Goal: Transaction & Acquisition: Purchase product/service

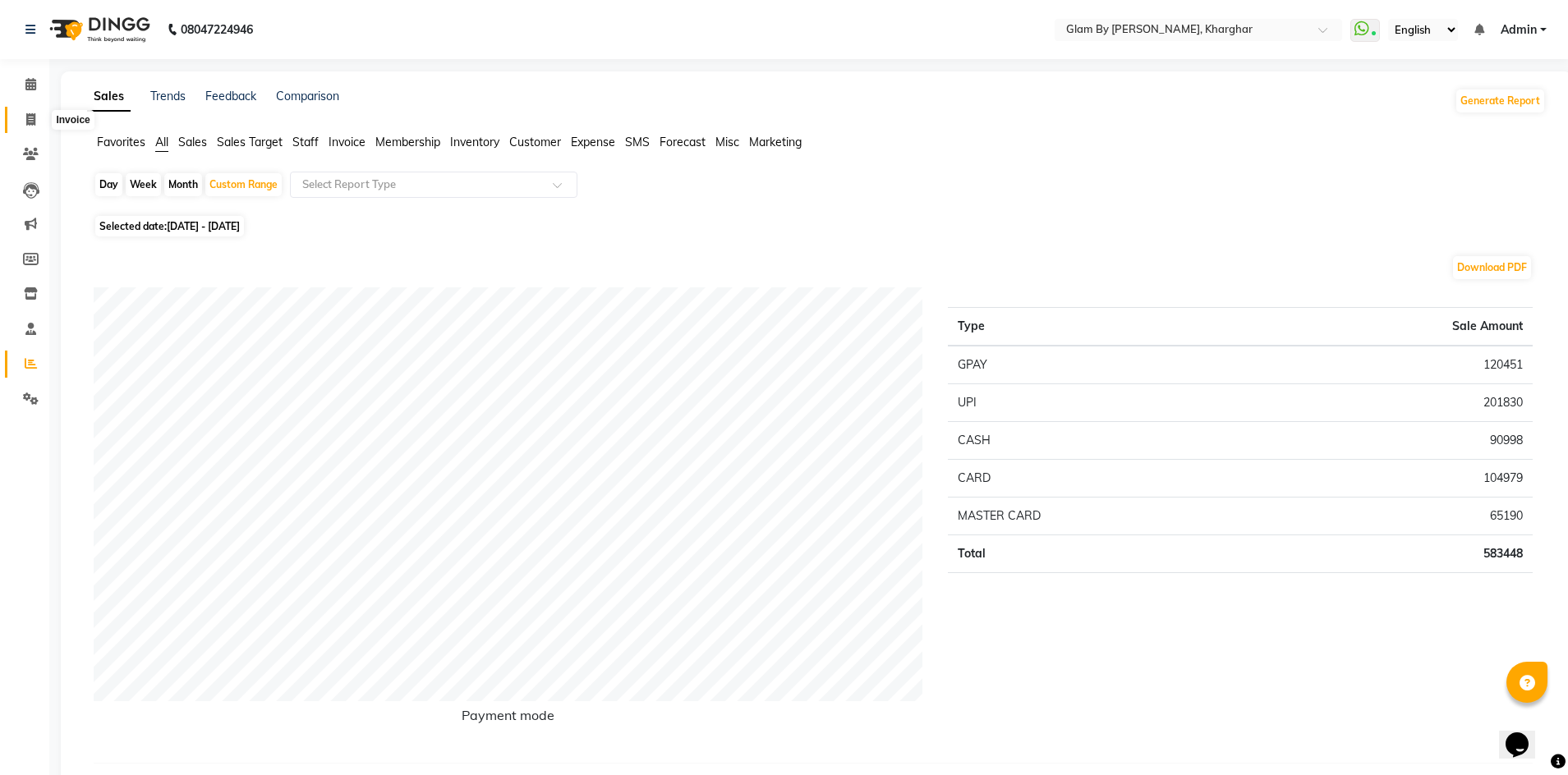
click at [29, 122] on icon at bounding box center [31, 119] width 9 height 12
select select "3992"
select select "service"
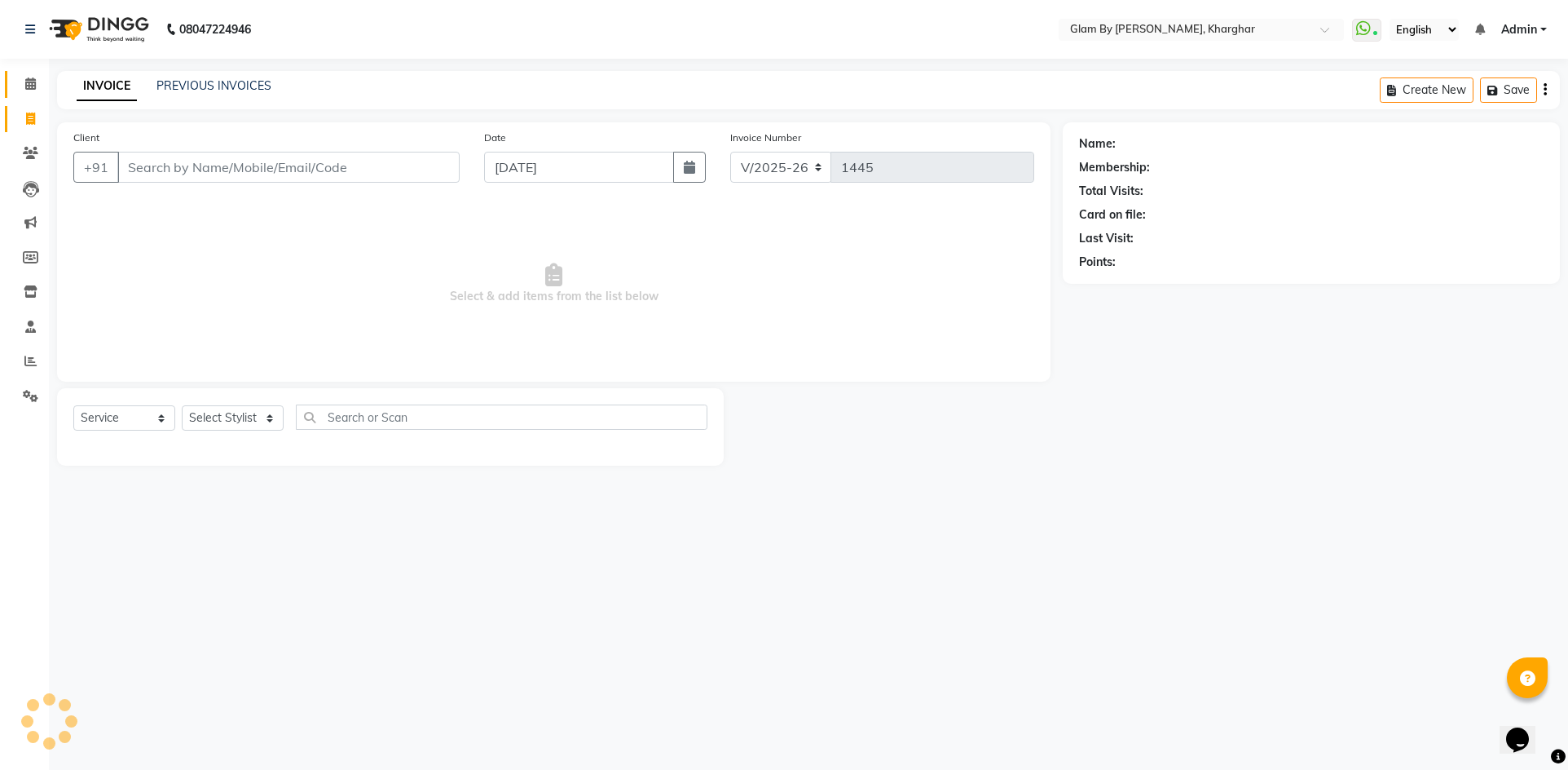
click at [22, 84] on span at bounding box center [30, 84] width 29 height 19
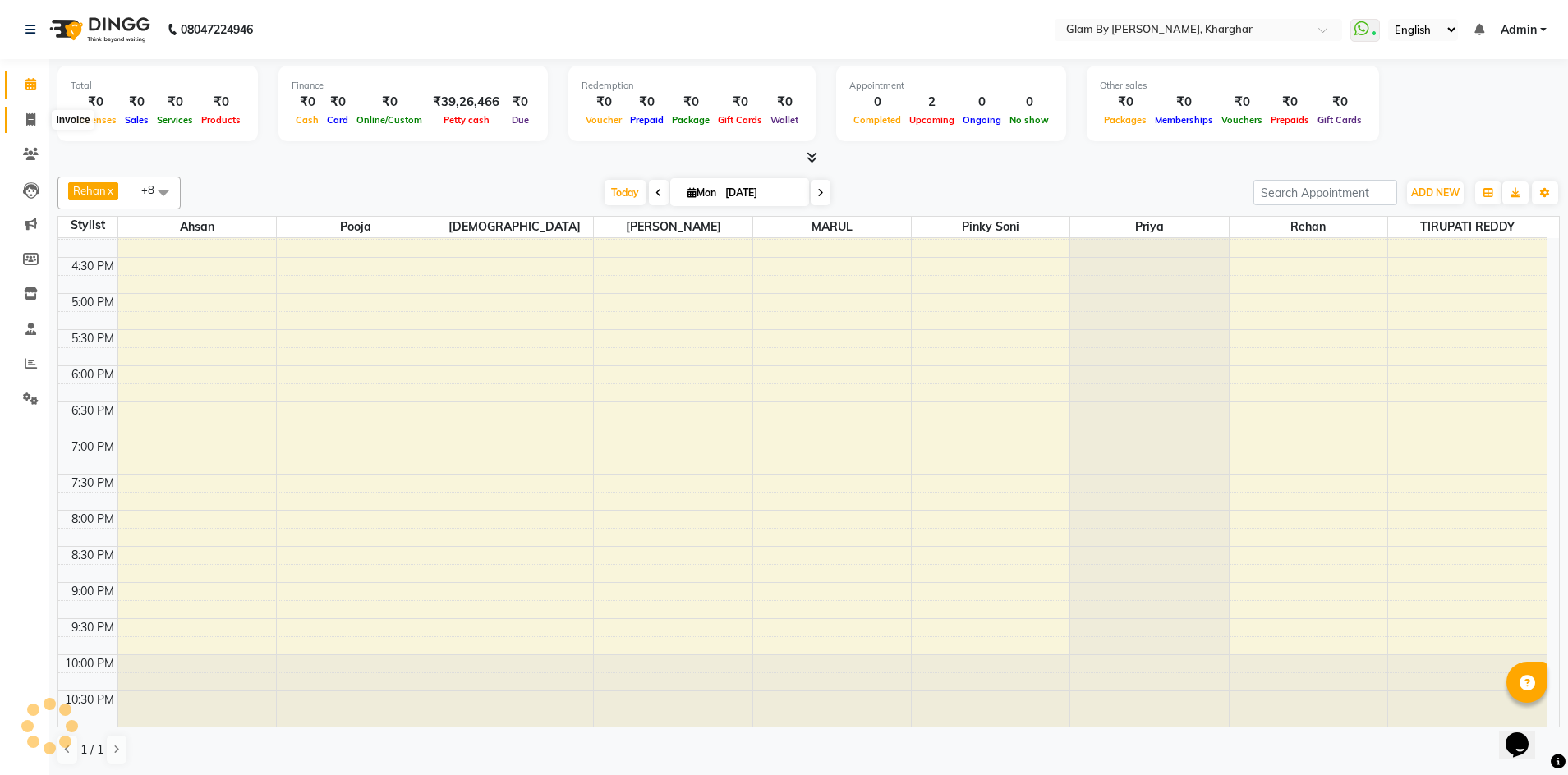
click at [34, 112] on span at bounding box center [31, 120] width 29 height 19
select select "service"
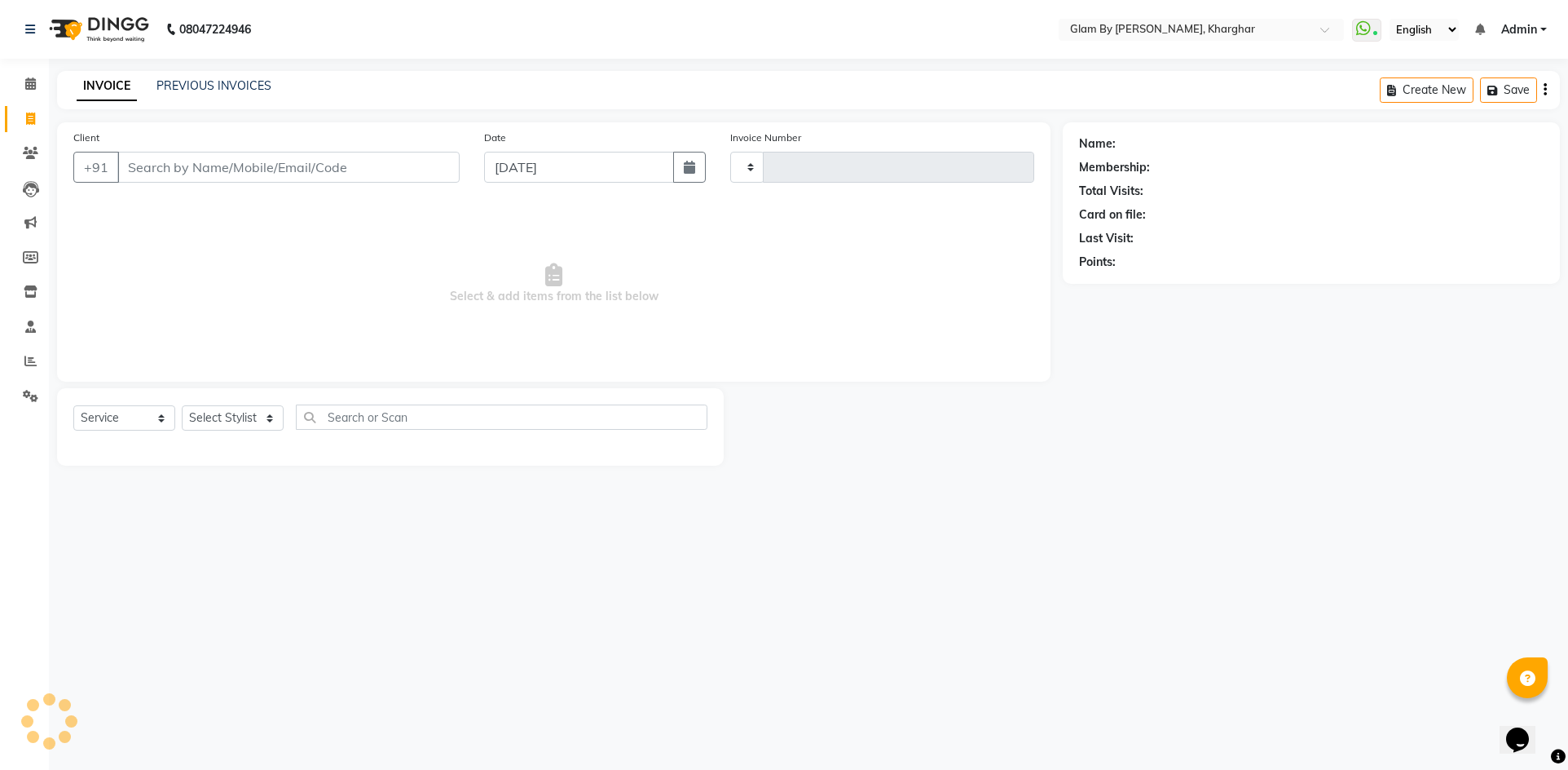
type input "1445"
select select "3992"
click at [29, 82] on icon at bounding box center [30, 83] width 11 height 12
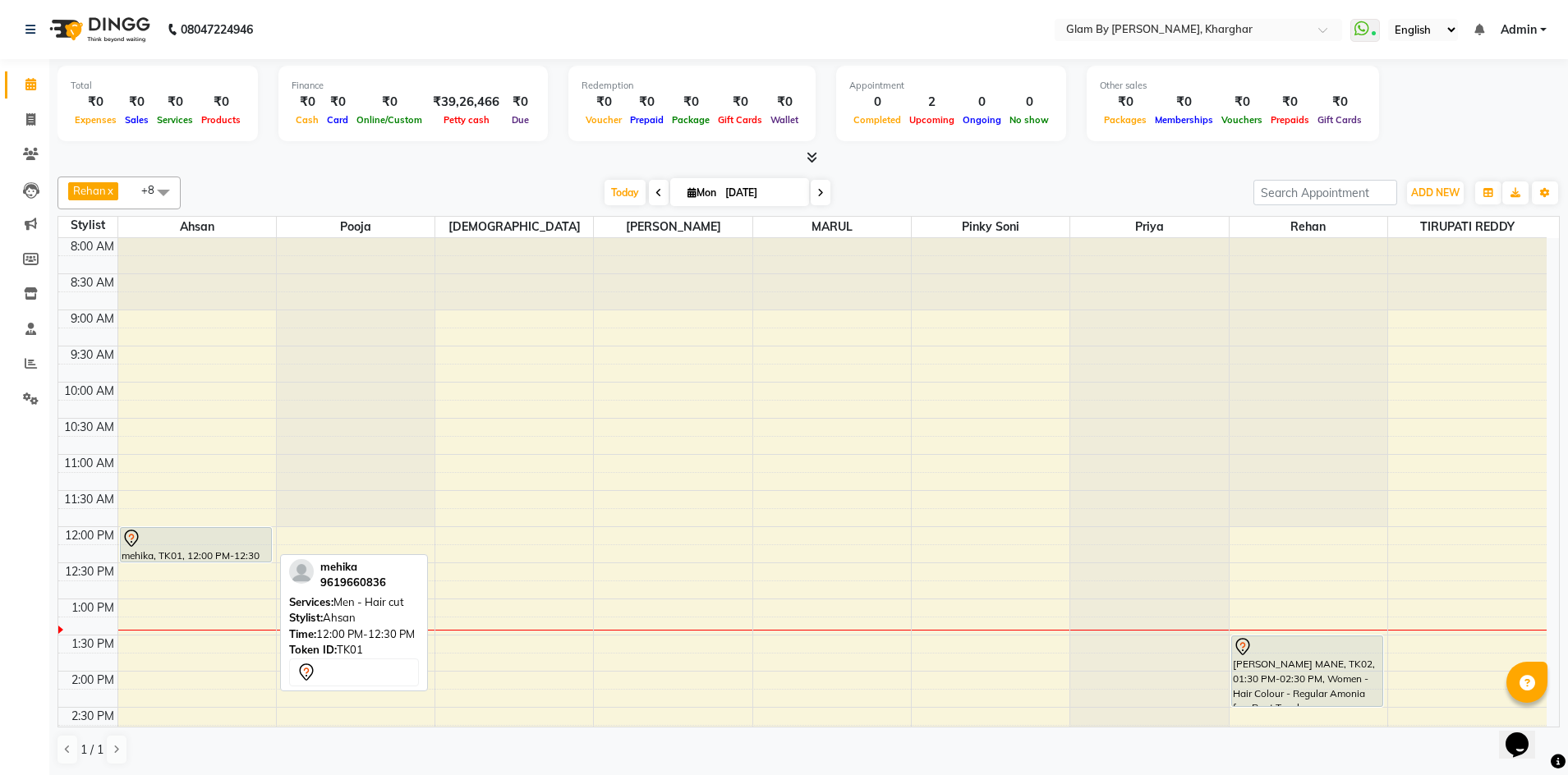
click at [175, 554] on div "mehika, TK01, 12:00 PM-12:30 PM, Men - Hair cut" at bounding box center [196, 544] width 151 height 34
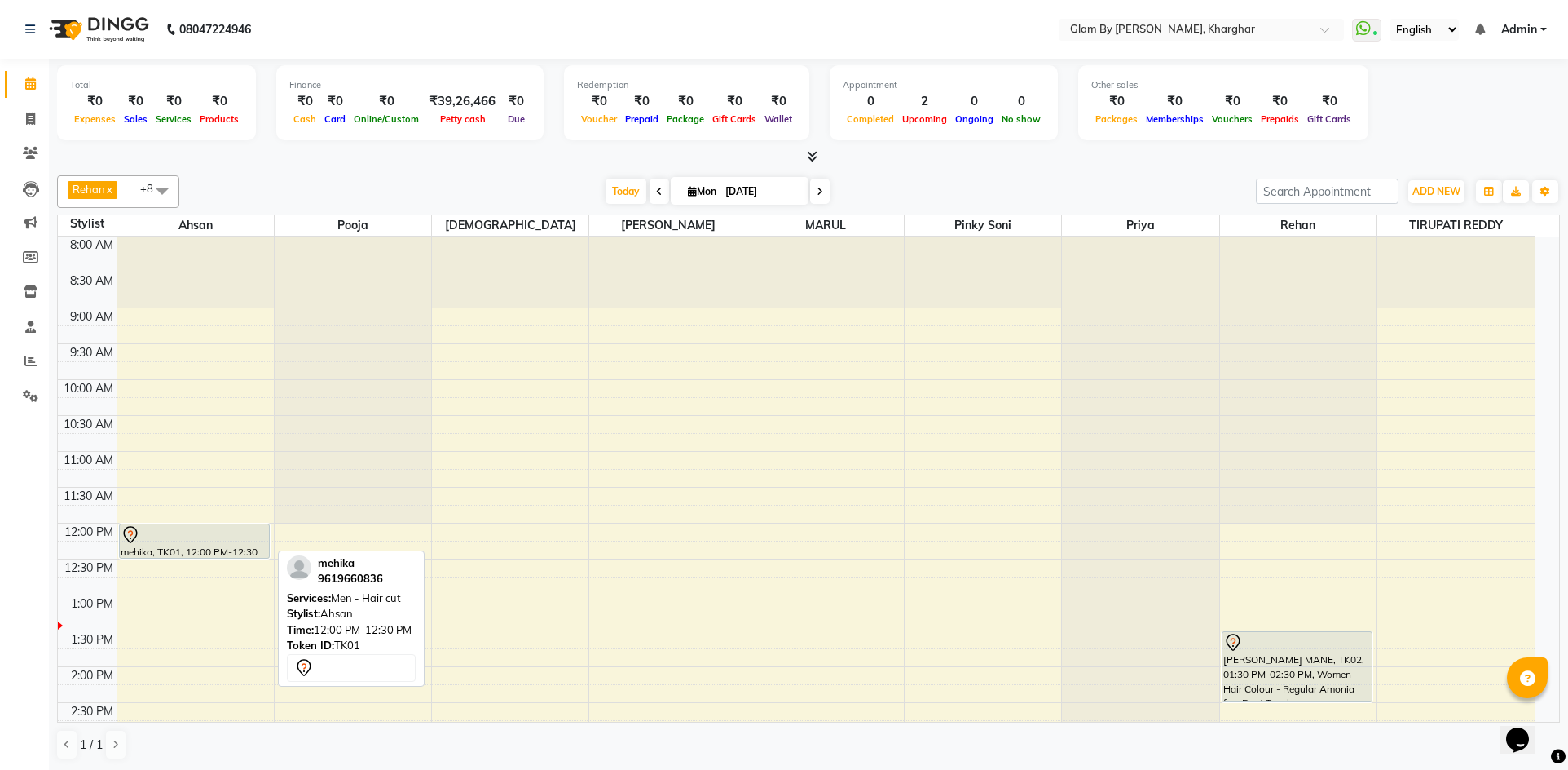
select select "7"
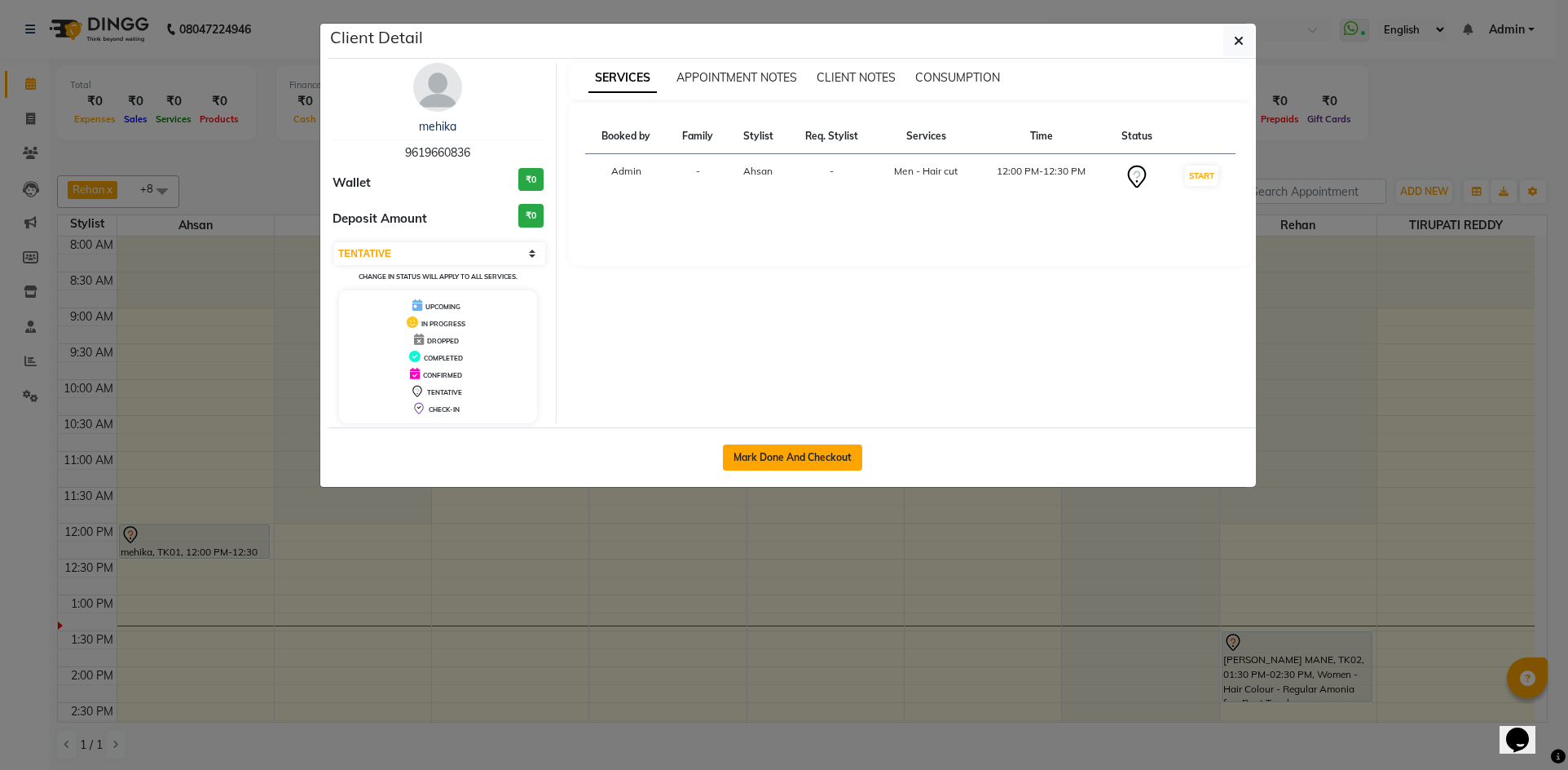
click at [771, 449] on button "Mark Done And Checkout" at bounding box center [792, 458] width 139 height 26
select select "3992"
select select "service"
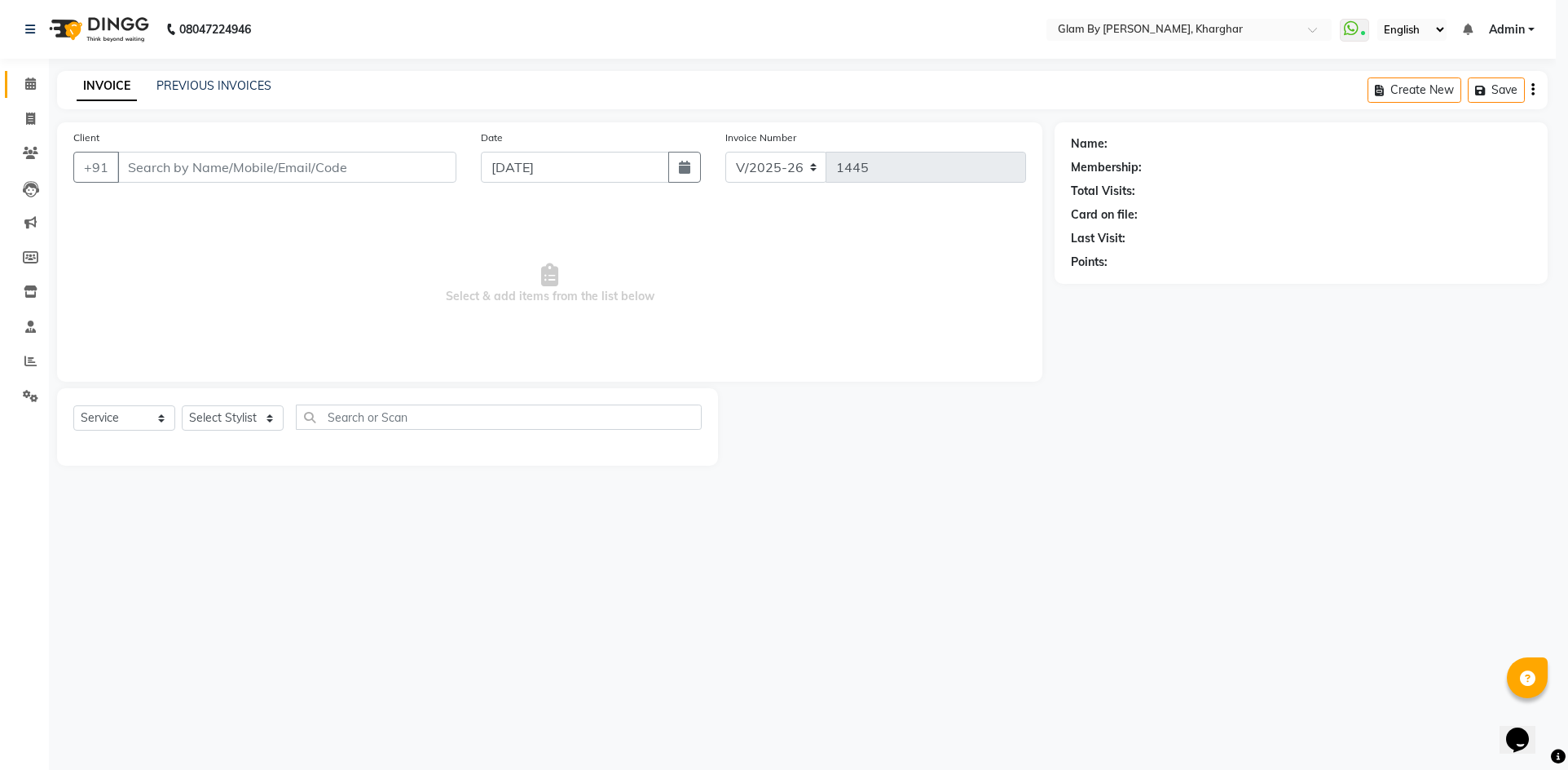
select select "3"
type input "9619660836"
select select "26770"
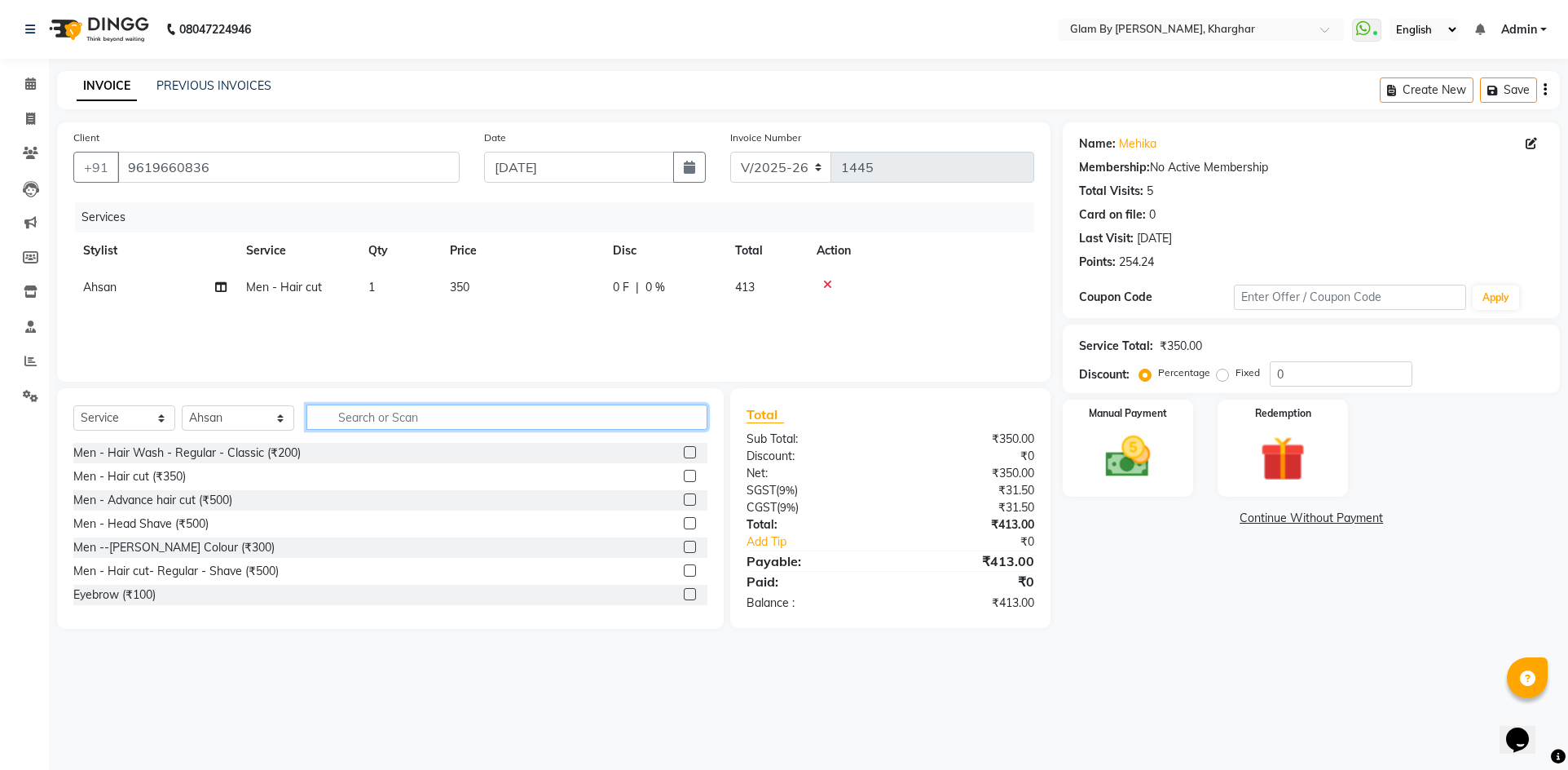
click at [332, 417] on input "text" at bounding box center [507, 417] width 401 height 26
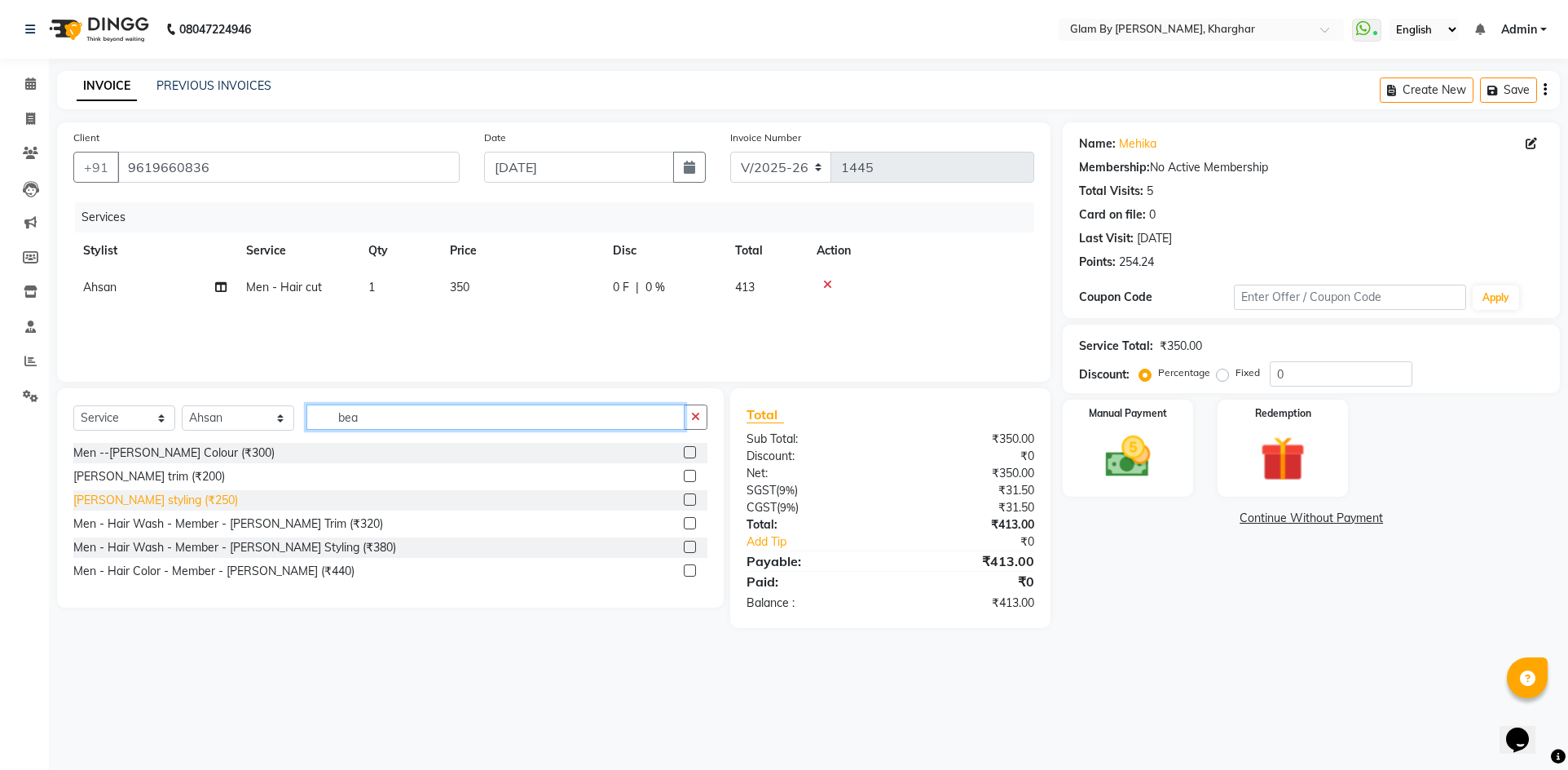
type input "bea"
click at [134, 505] on div "[PERSON_NAME] styling (₹250)" at bounding box center [156, 500] width 165 height 17
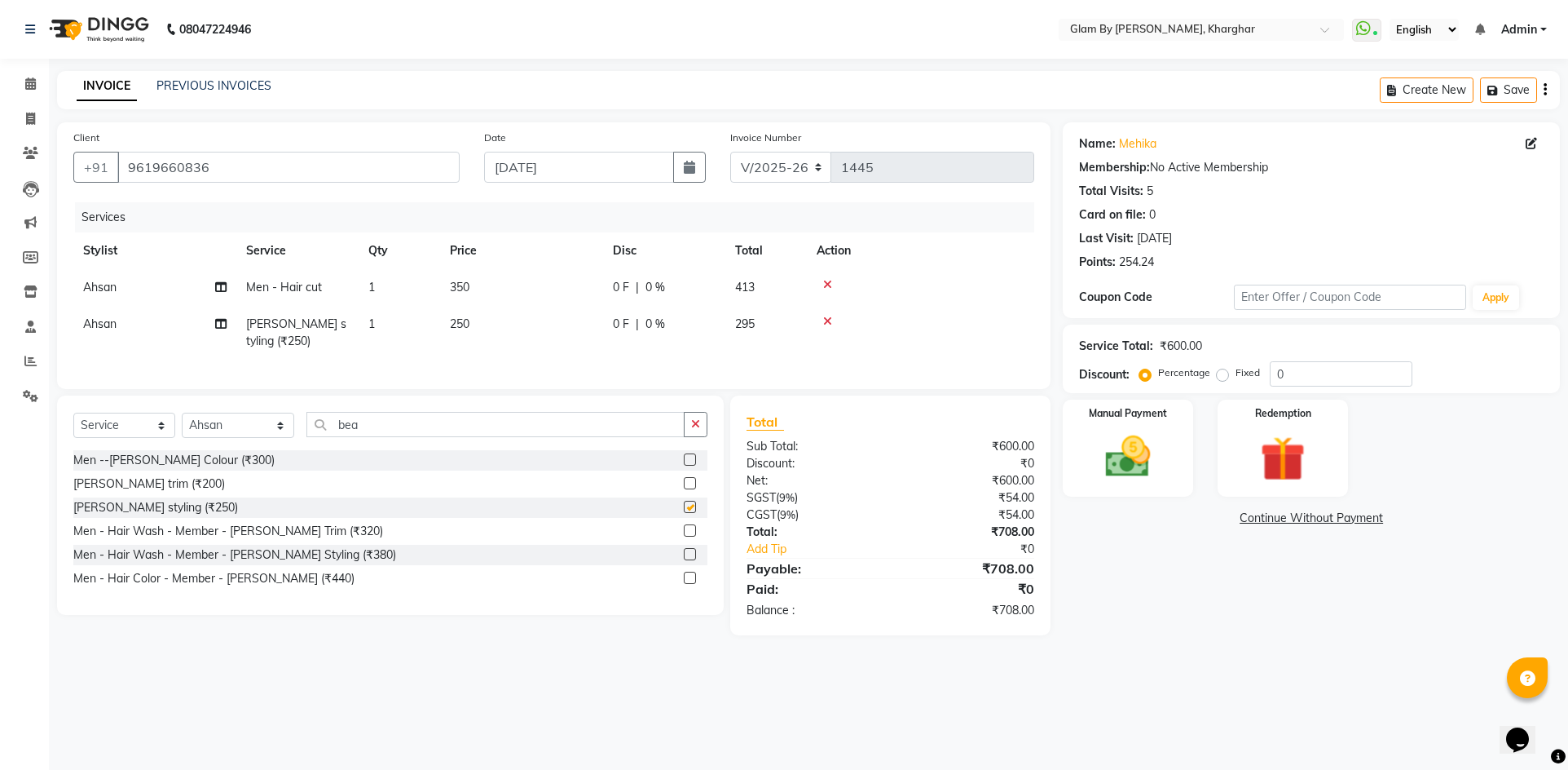
checkbox input "false"
drag, startPoint x: 427, startPoint y: 357, endPoint x: 432, endPoint y: 338, distance: 19.6
click at [428, 357] on td "1" at bounding box center [399, 332] width 82 height 54
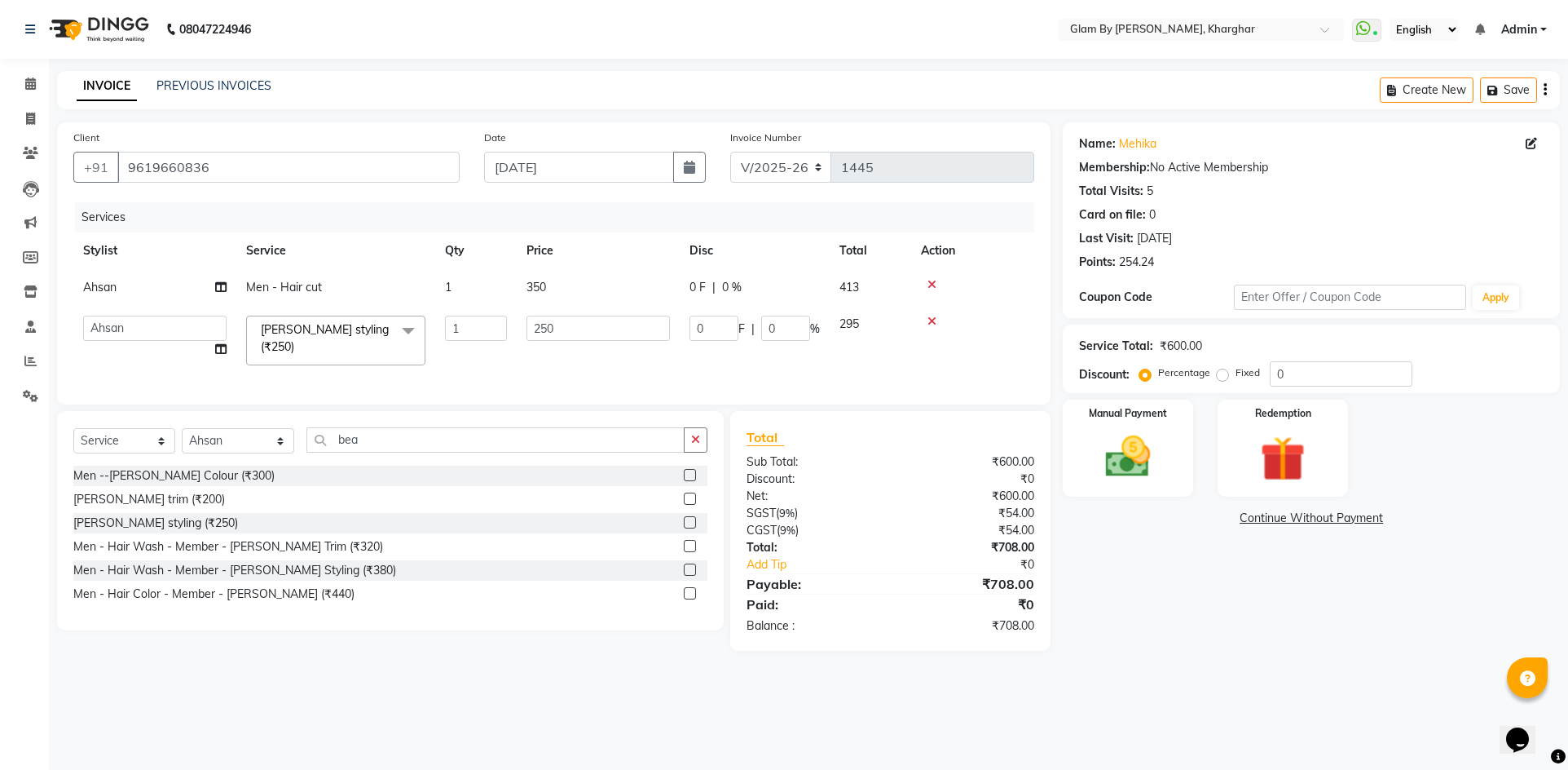
click at [428, 292] on td "Men - Hair cut" at bounding box center [335, 287] width 199 height 37
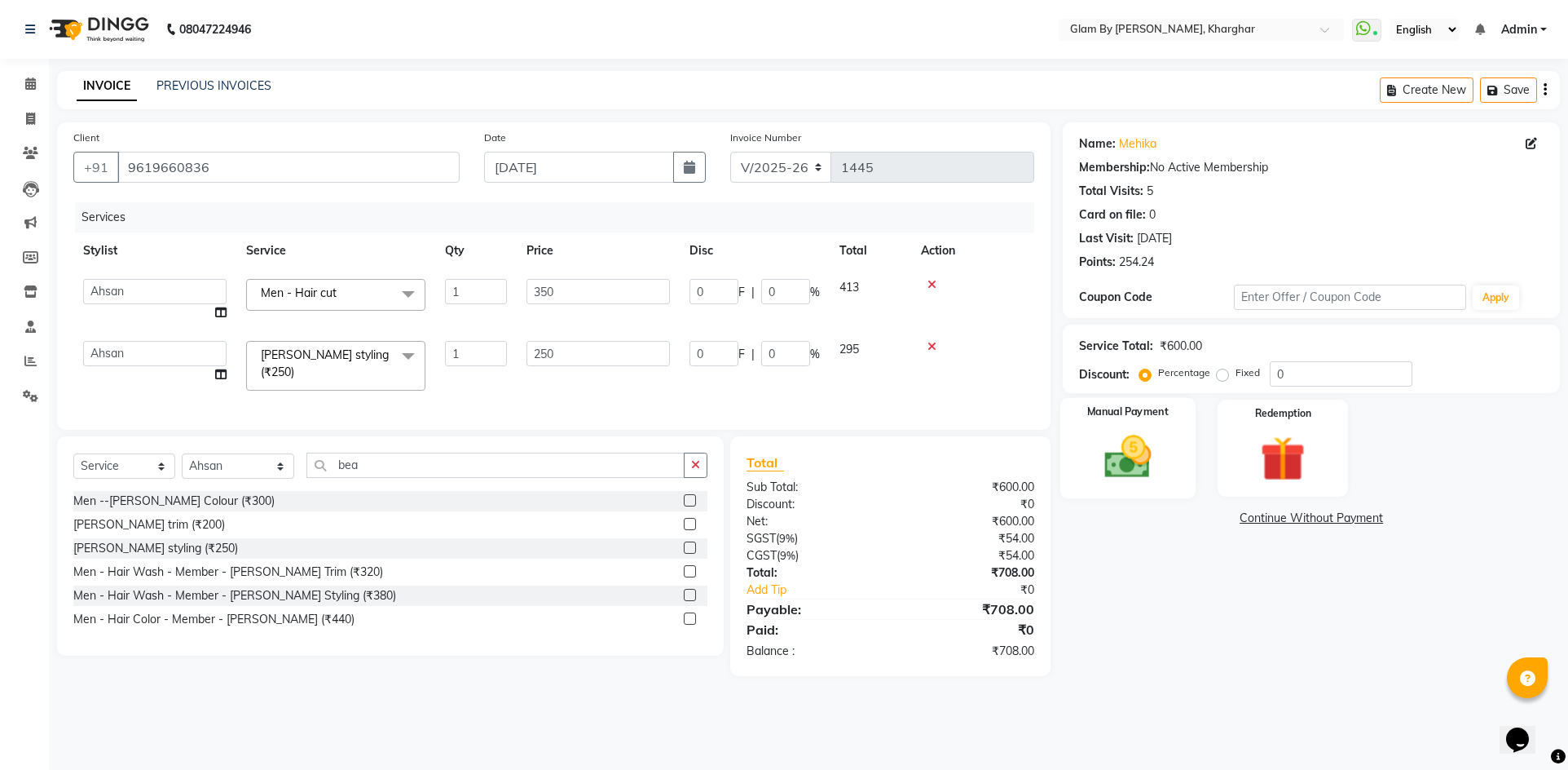
click at [1168, 460] on div "Manual Payment" at bounding box center [1128, 448] width 135 height 101
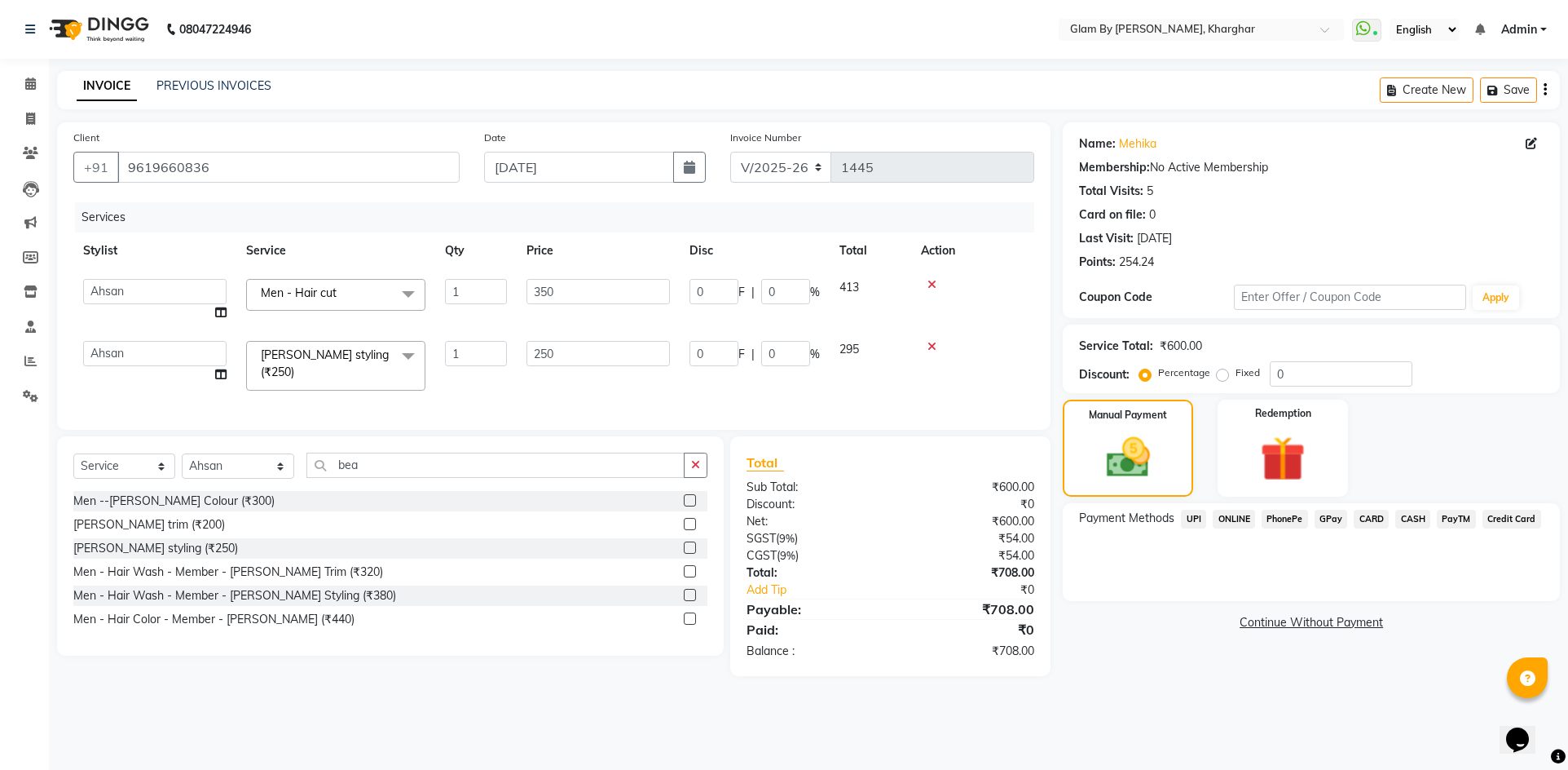
click at [1370, 524] on span "CARD" at bounding box center [1371, 519] width 35 height 19
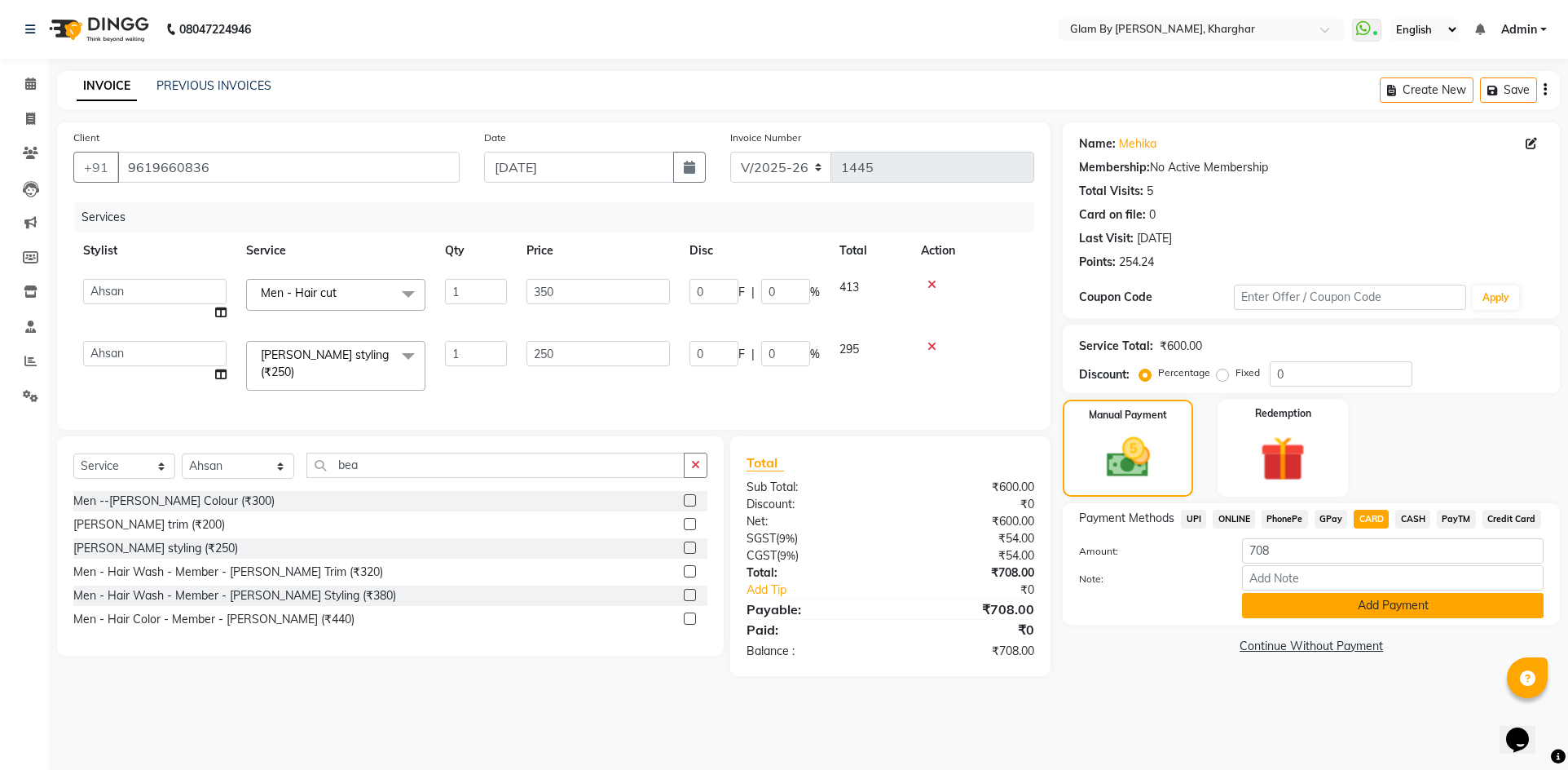
click at [1388, 609] on button "Add Payment" at bounding box center [1393, 605] width 302 height 26
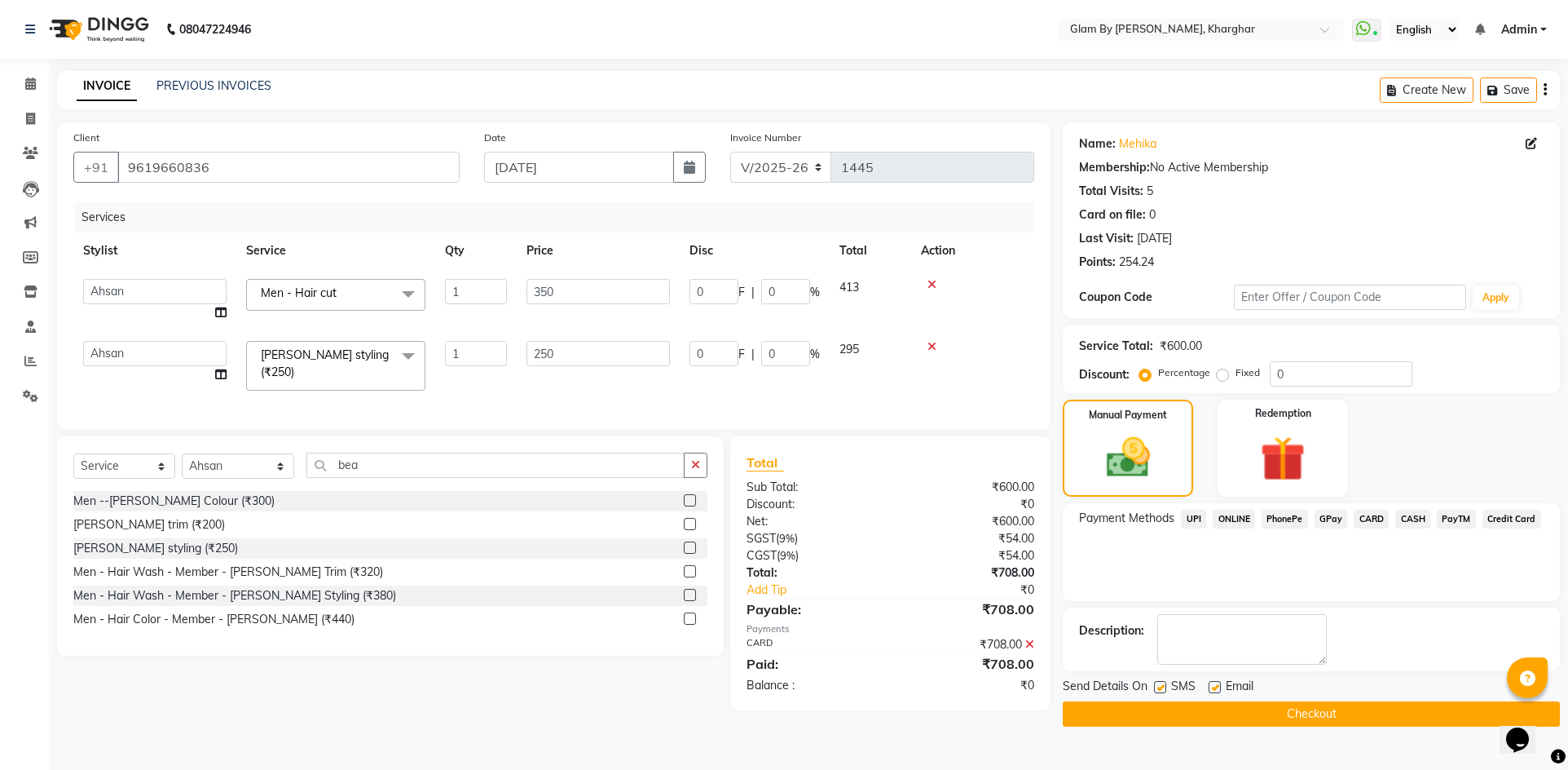
click at [1298, 716] on button "Checkout" at bounding box center [1311, 714] width 497 height 26
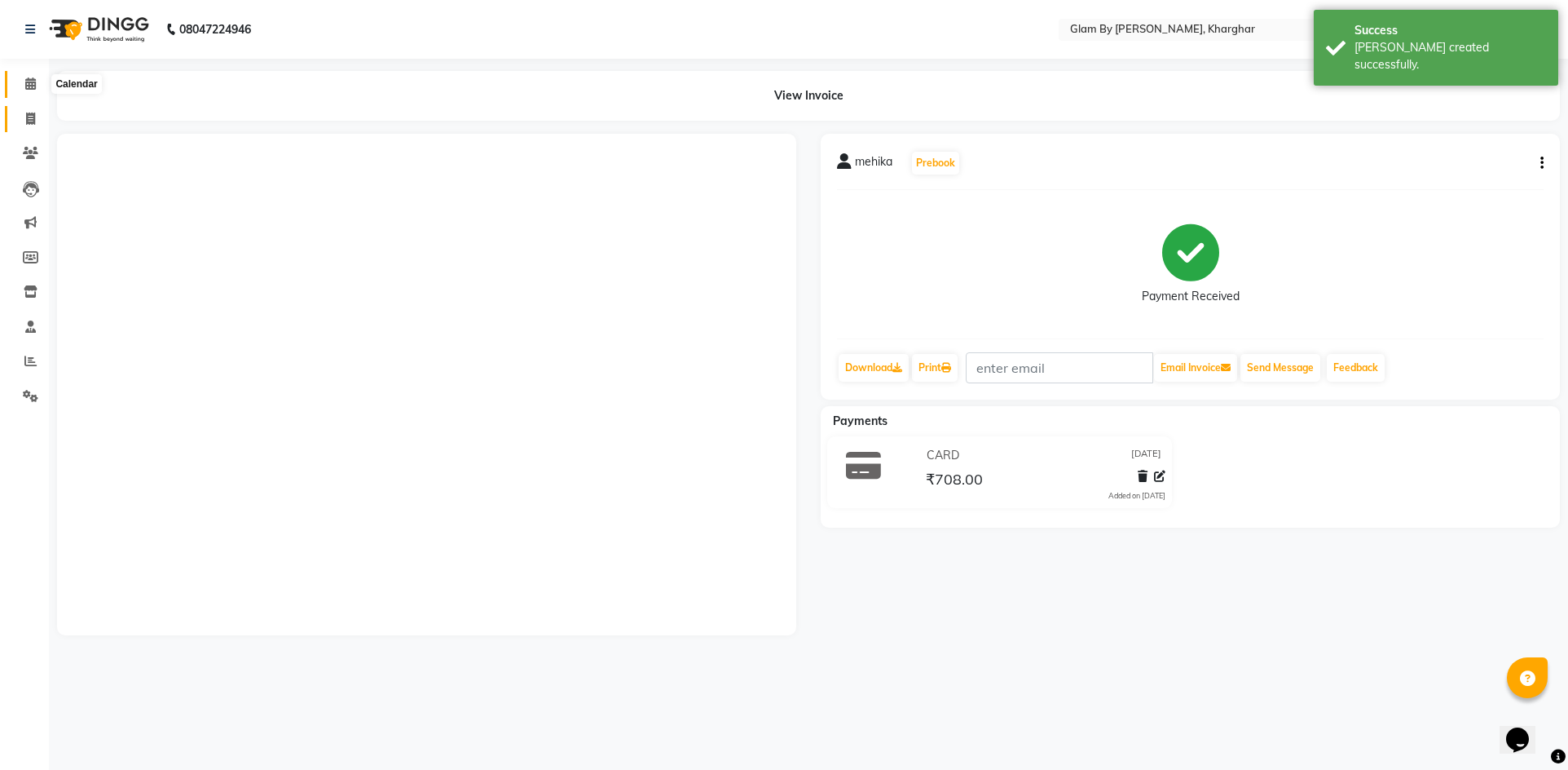
drag, startPoint x: 25, startPoint y: 82, endPoint x: 21, endPoint y: 110, distance: 28.3
click at [26, 82] on icon at bounding box center [30, 83] width 11 height 12
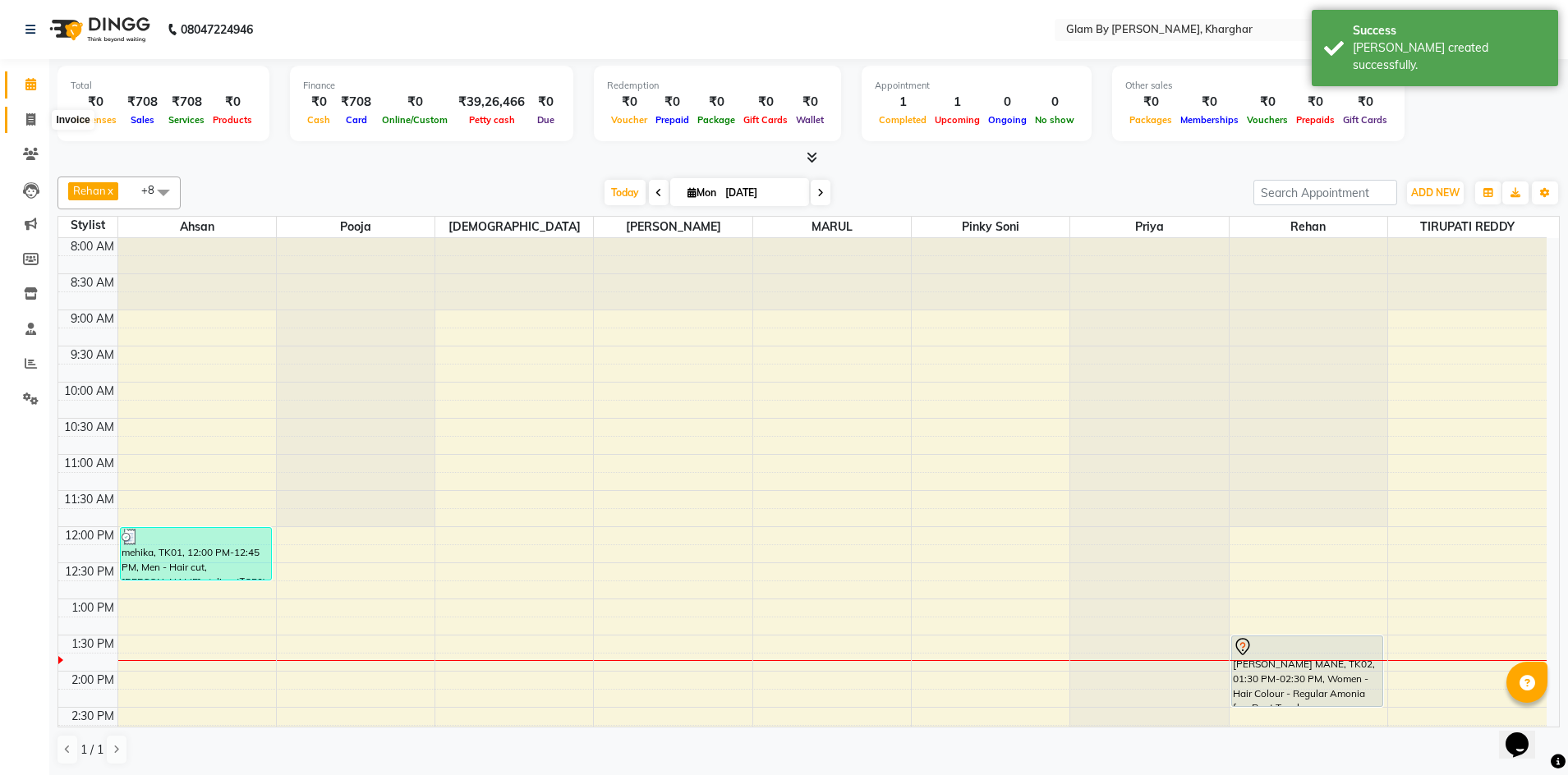
click at [27, 124] on icon at bounding box center [31, 119] width 9 height 12
select select "3992"
select select "service"
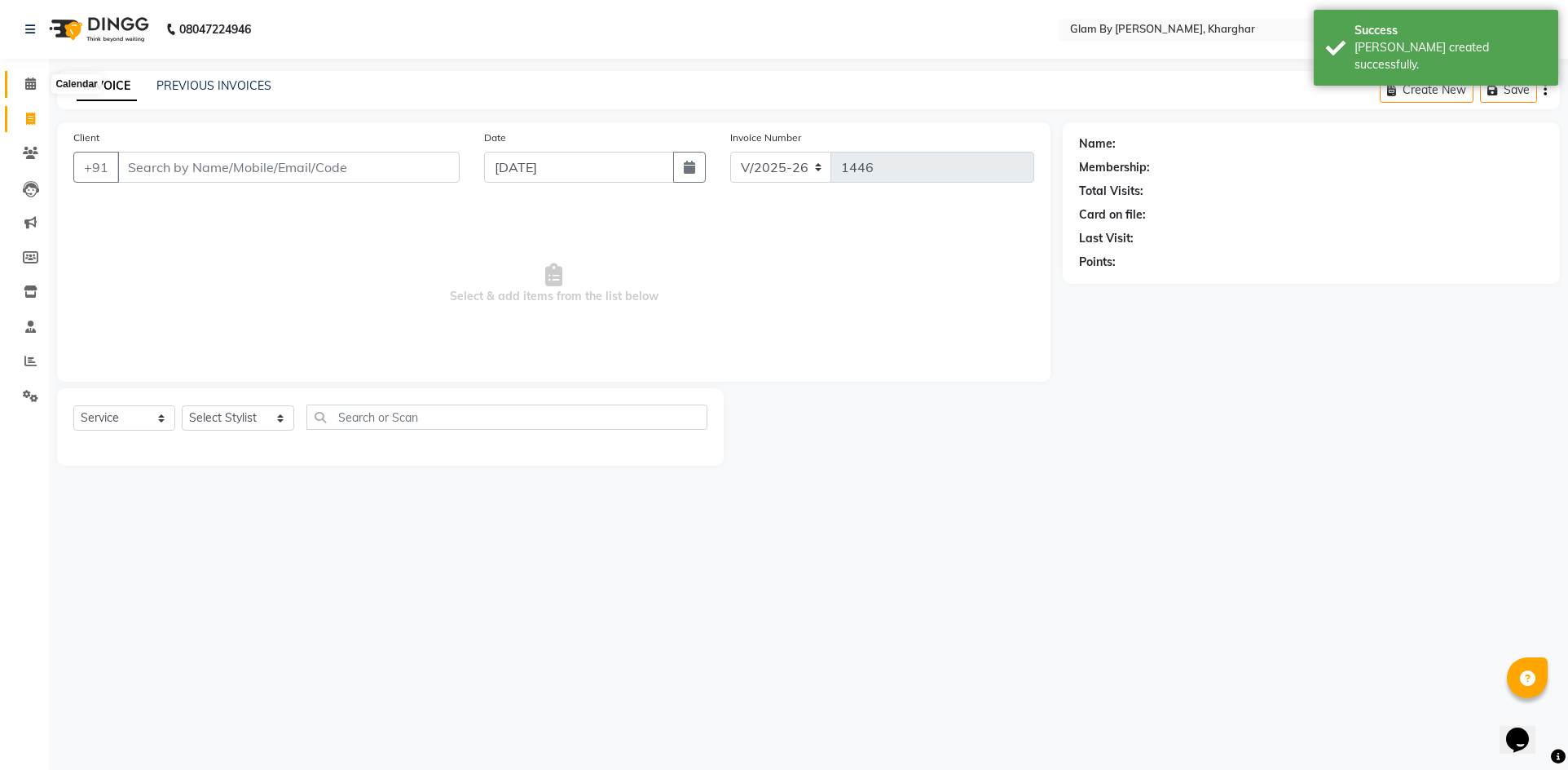
click at [32, 82] on icon at bounding box center [30, 83] width 11 height 12
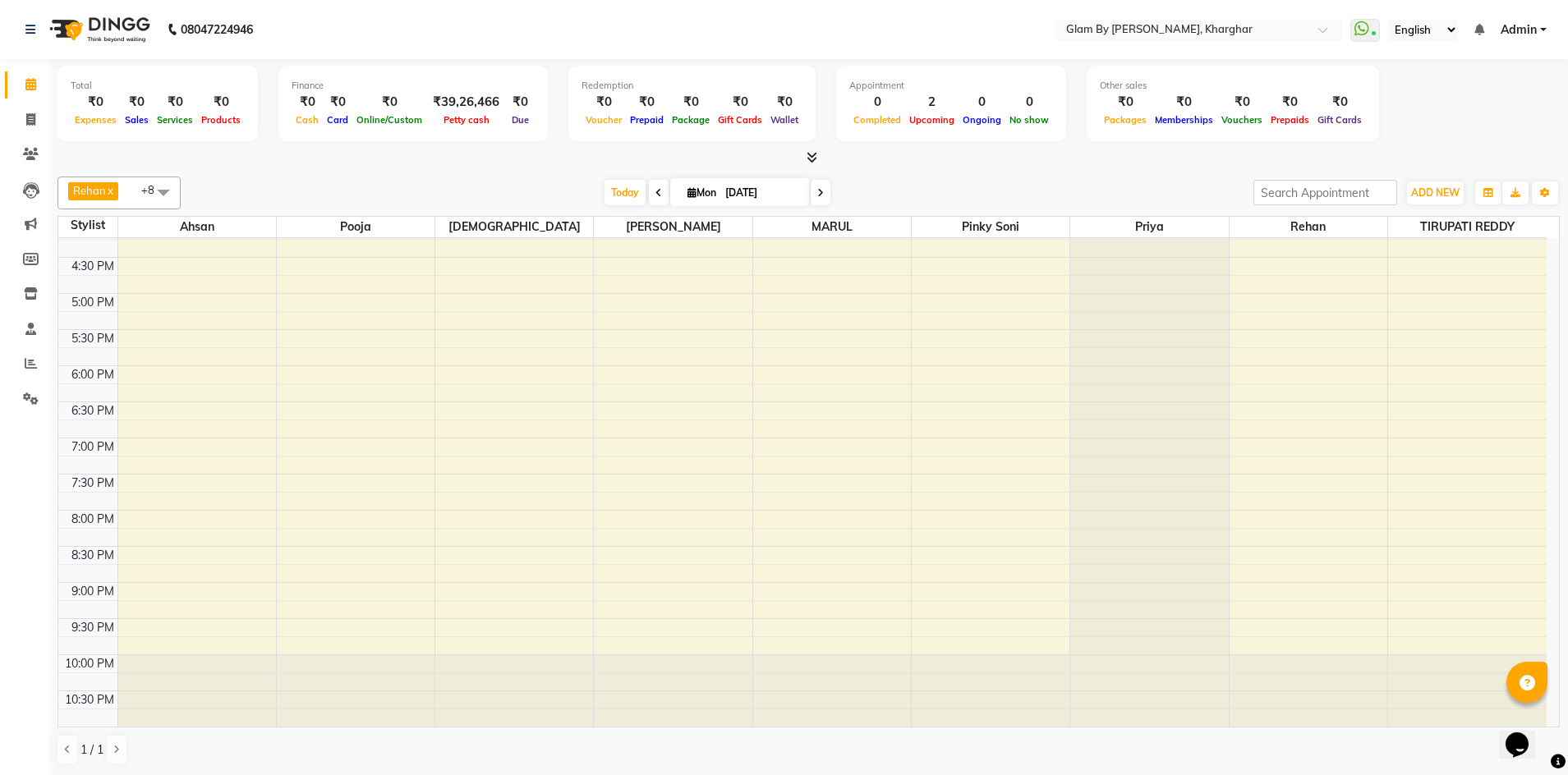
scroll to position [1, 0]
click at [618, 193] on span "Today" at bounding box center [624, 192] width 41 height 26
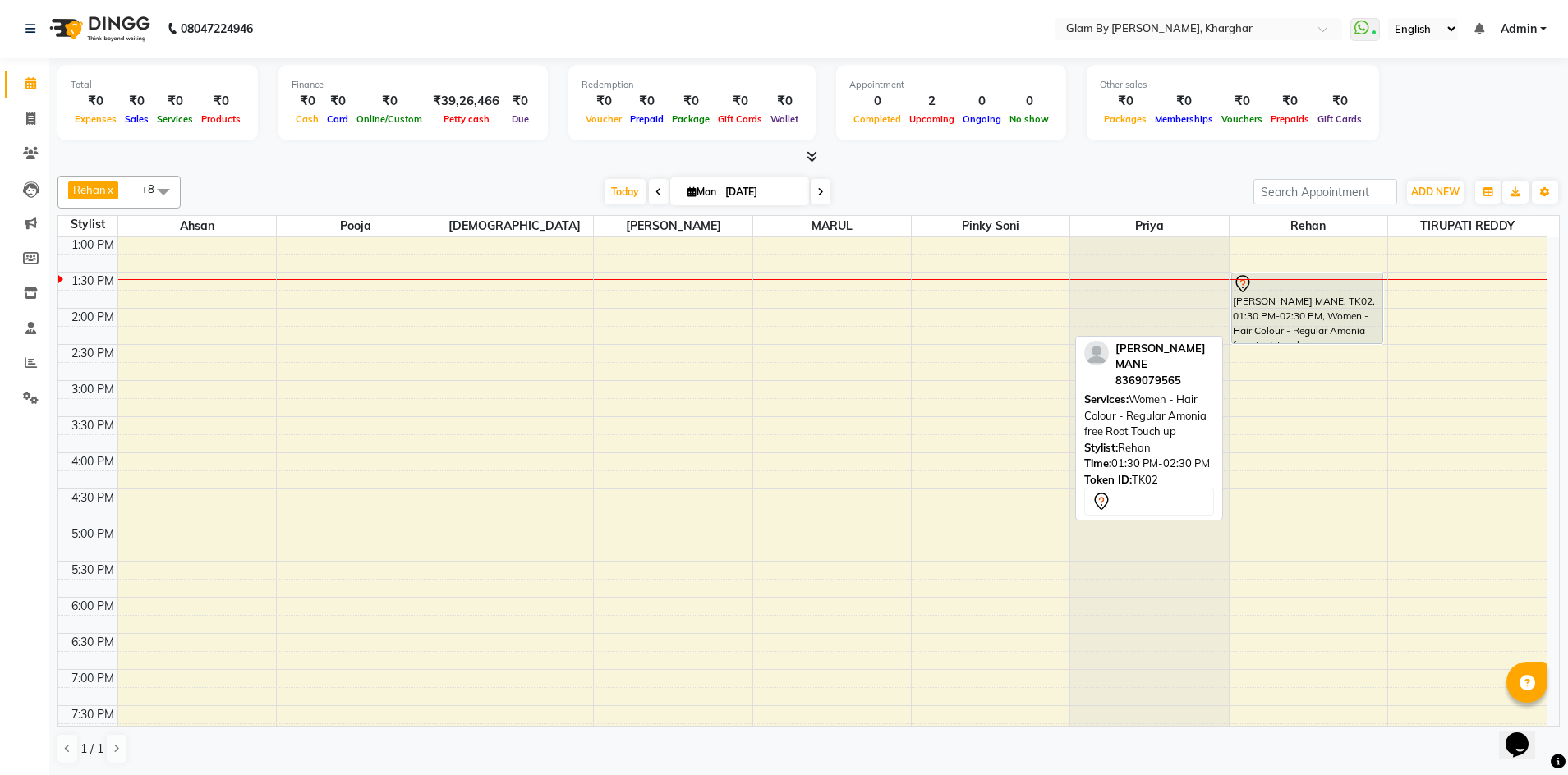
click at [1292, 324] on div "[PERSON_NAME] MANE, TK02, 01:30 PM-02:30 PM, Women - Hair Colour - Regular Amon…" at bounding box center [1307, 308] width 151 height 70
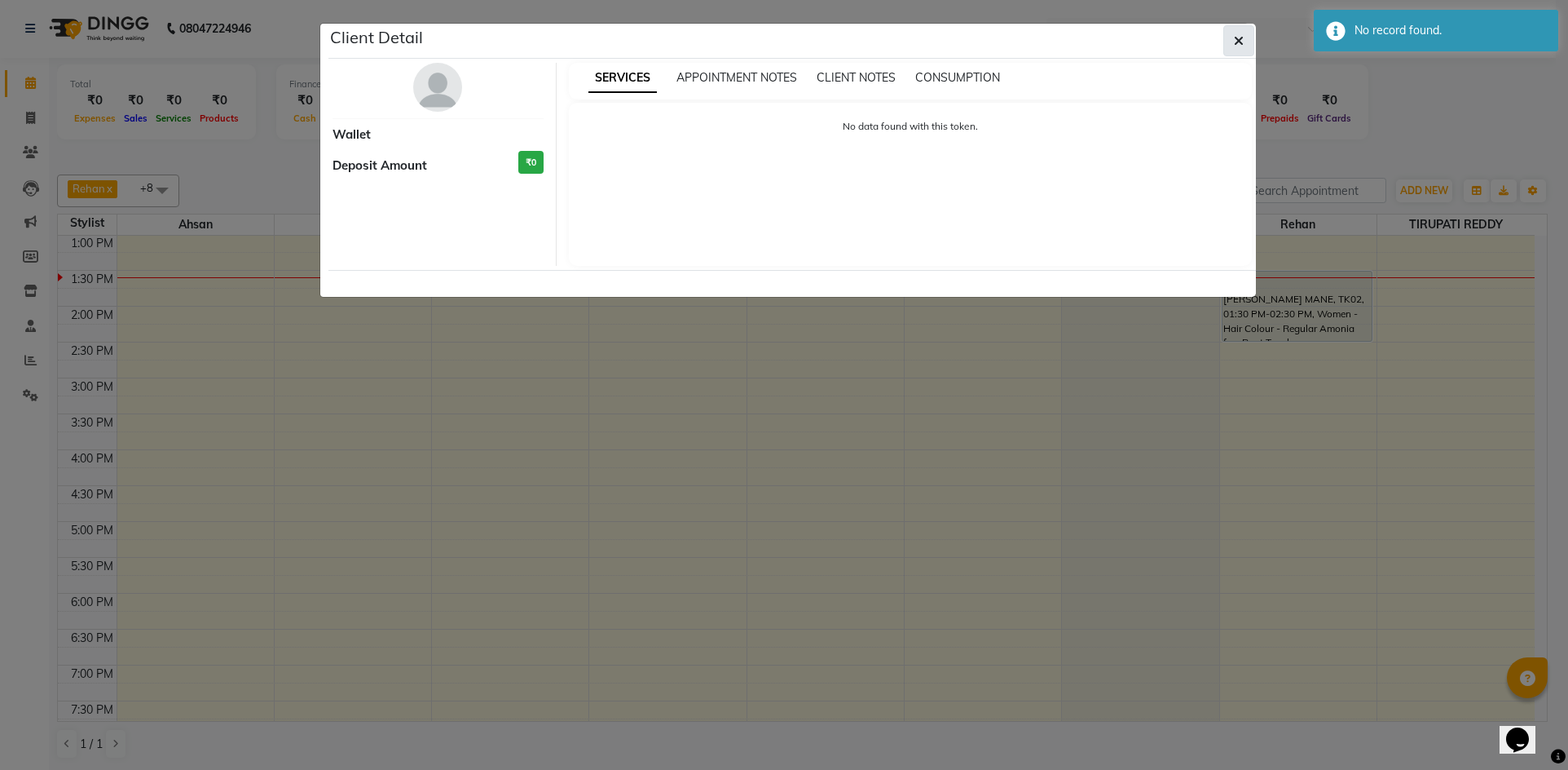
click at [1235, 42] on icon "button" at bounding box center [1239, 41] width 10 height 13
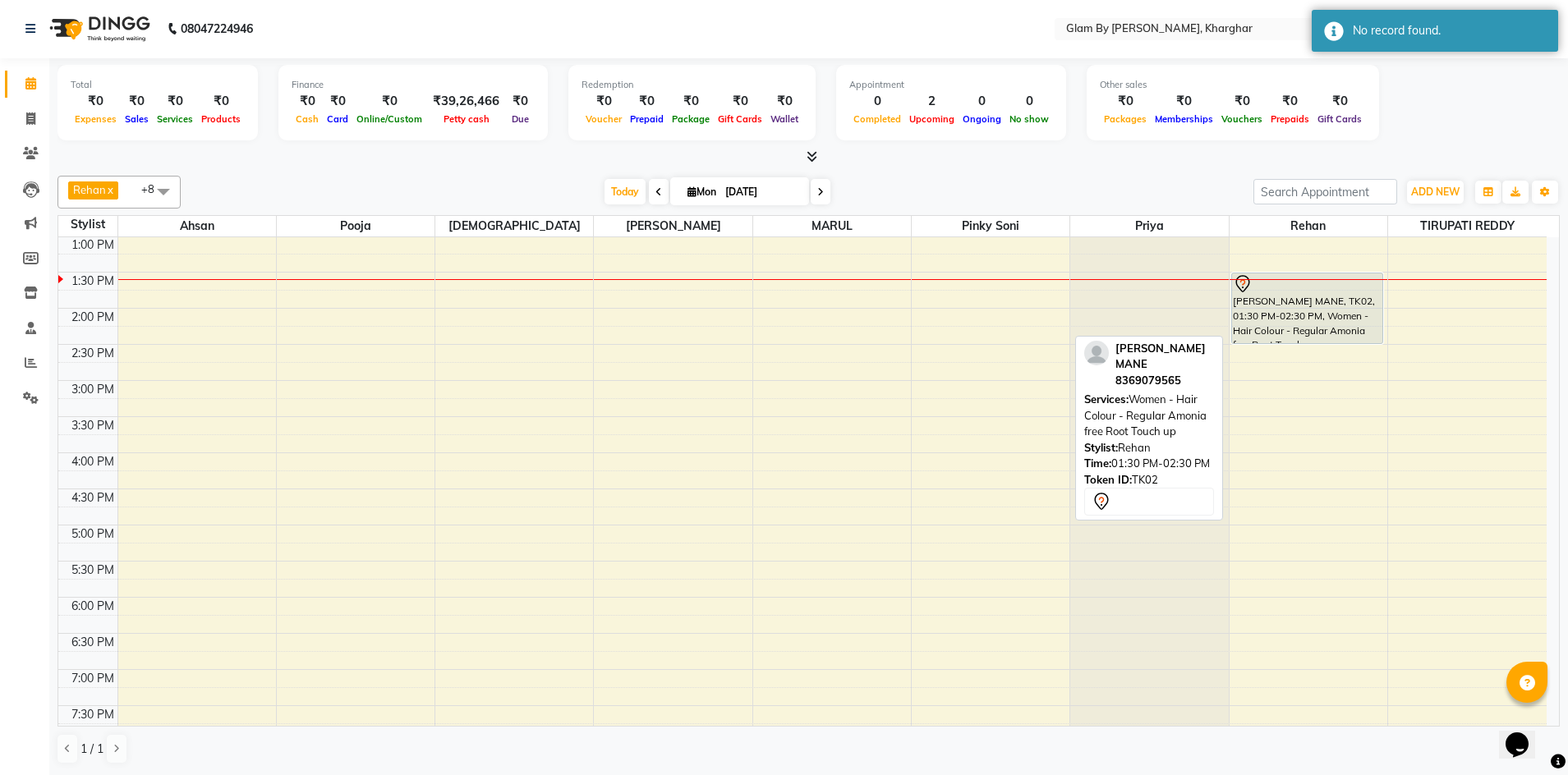
click at [1317, 310] on div "[PERSON_NAME] MANE, TK02, 01:30 PM-02:30 PM, Women - Hair Colour - Regular Amon…" at bounding box center [1307, 308] width 151 height 70
select select "7"
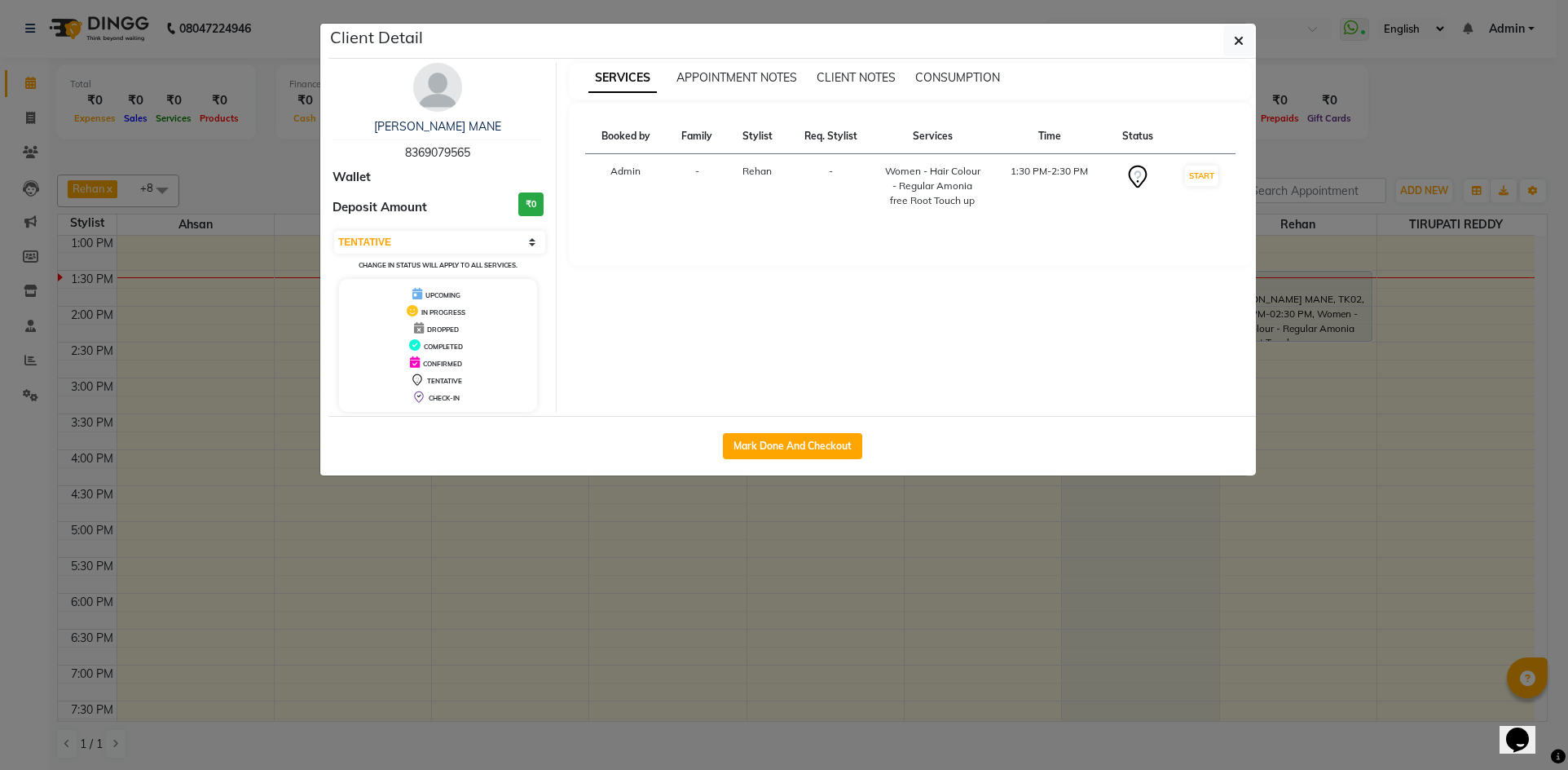
drag, startPoint x: 405, startPoint y: 153, endPoint x: 438, endPoint y: 151, distance: 33.1
click at [474, 153] on div "GOURI MANE 8369079565" at bounding box center [438, 139] width 211 height 43
copy span "8369079565"
click at [35, 148] on ngb-modal-window "Client Detail GOURI MANE 8369079565 Wallet Deposit Amount ₹0 Select IN SERVICE …" at bounding box center [784, 385] width 1568 height 770
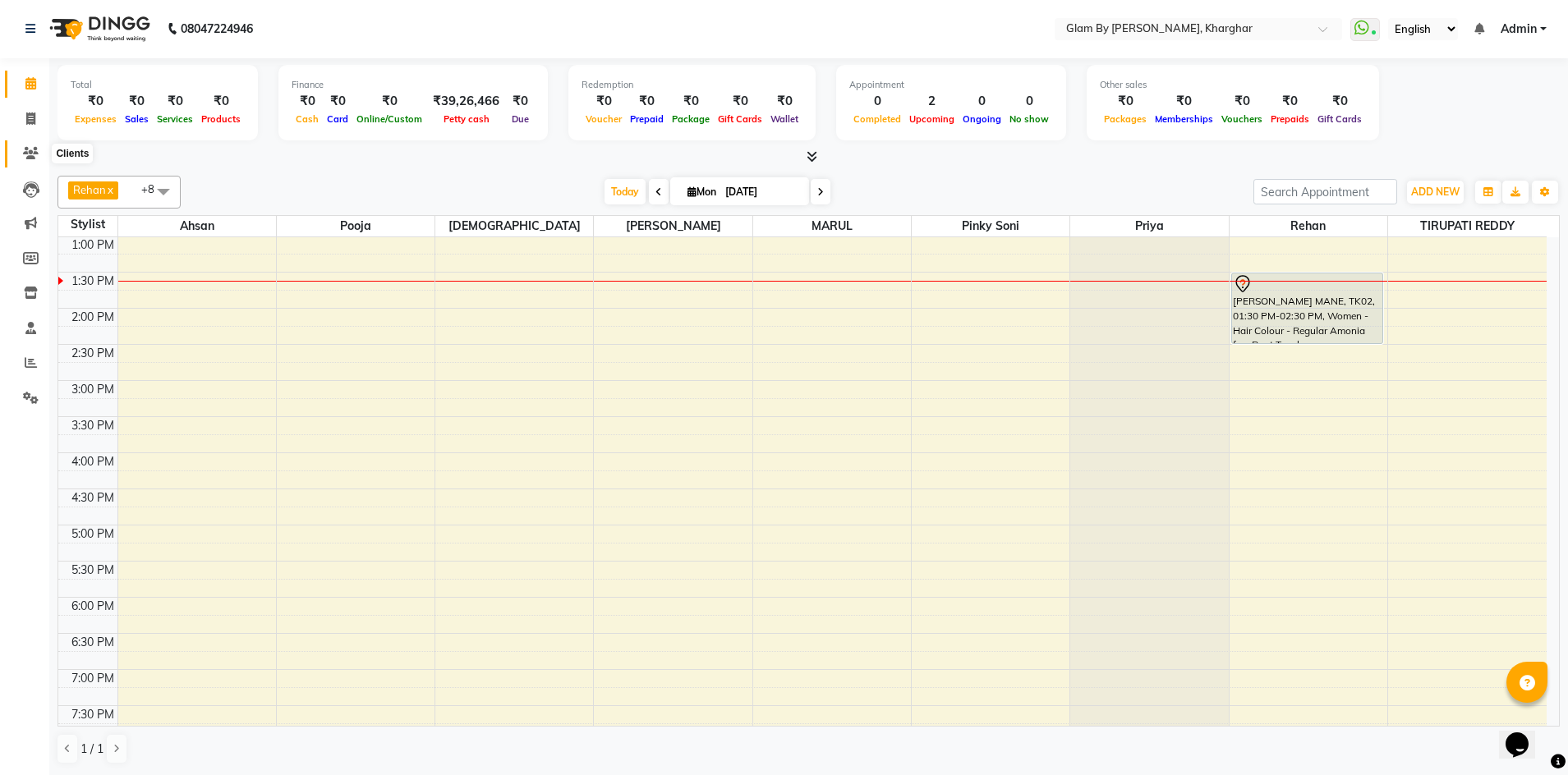
click at [37, 153] on icon at bounding box center [31, 153] width 16 height 12
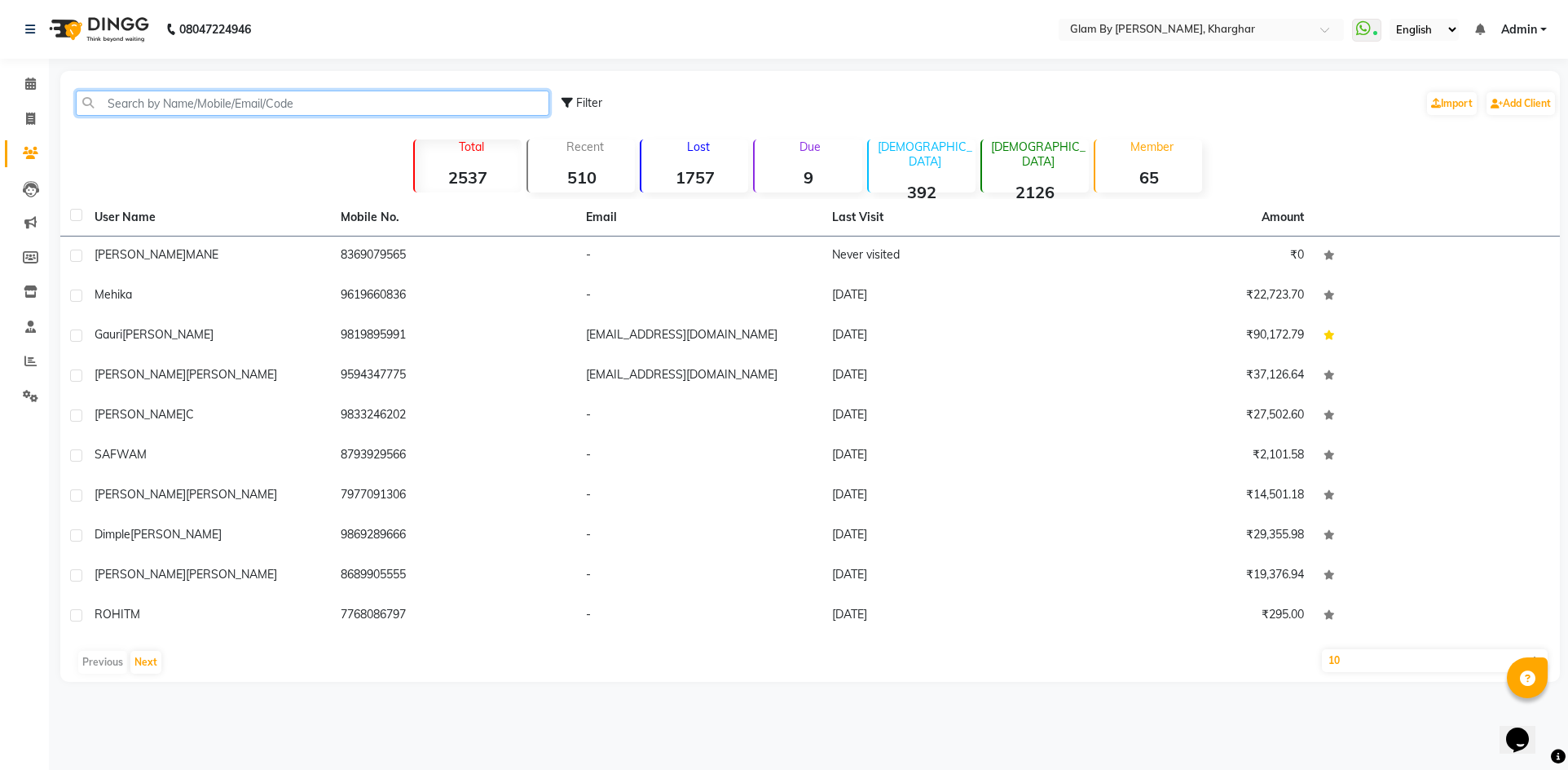
paste input "8369079565"
click at [194, 106] on input "8369079565" at bounding box center [312, 103] width 474 height 26
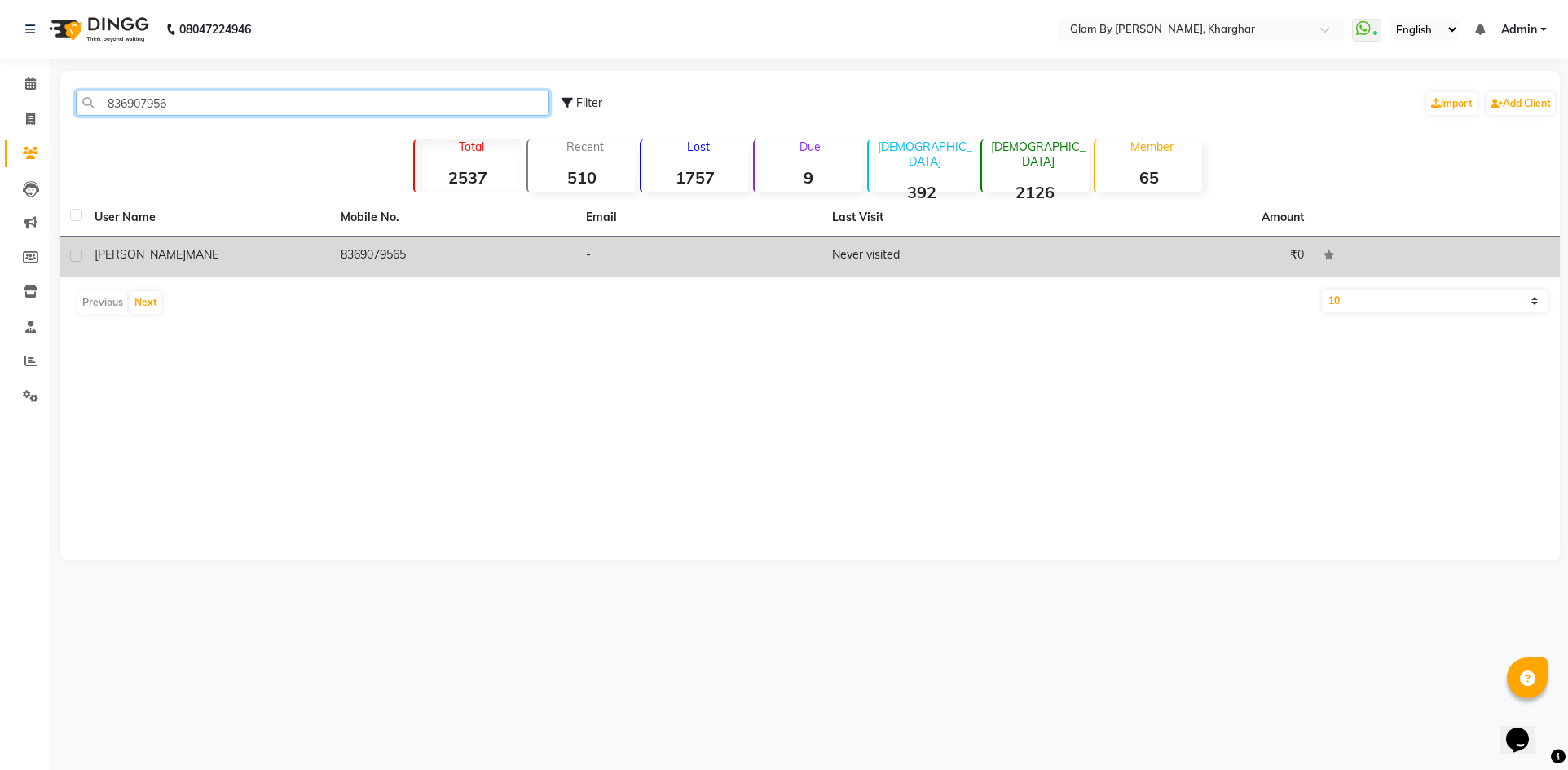
type input "836907956"
click at [372, 257] on td "8369079565" at bounding box center [454, 256] width 246 height 40
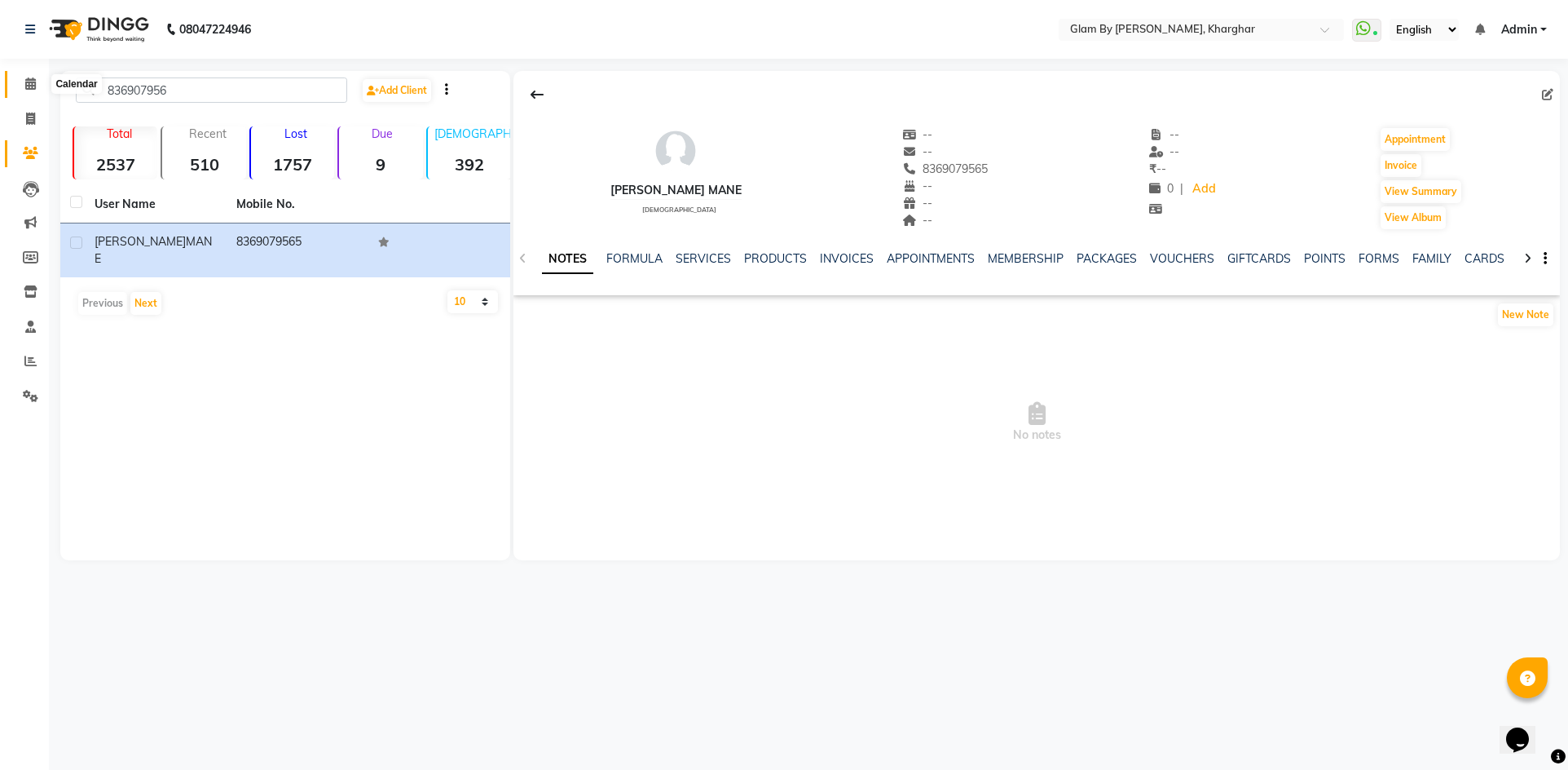
click at [30, 80] on icon at bounding box center [30, 83] width 11 height 12
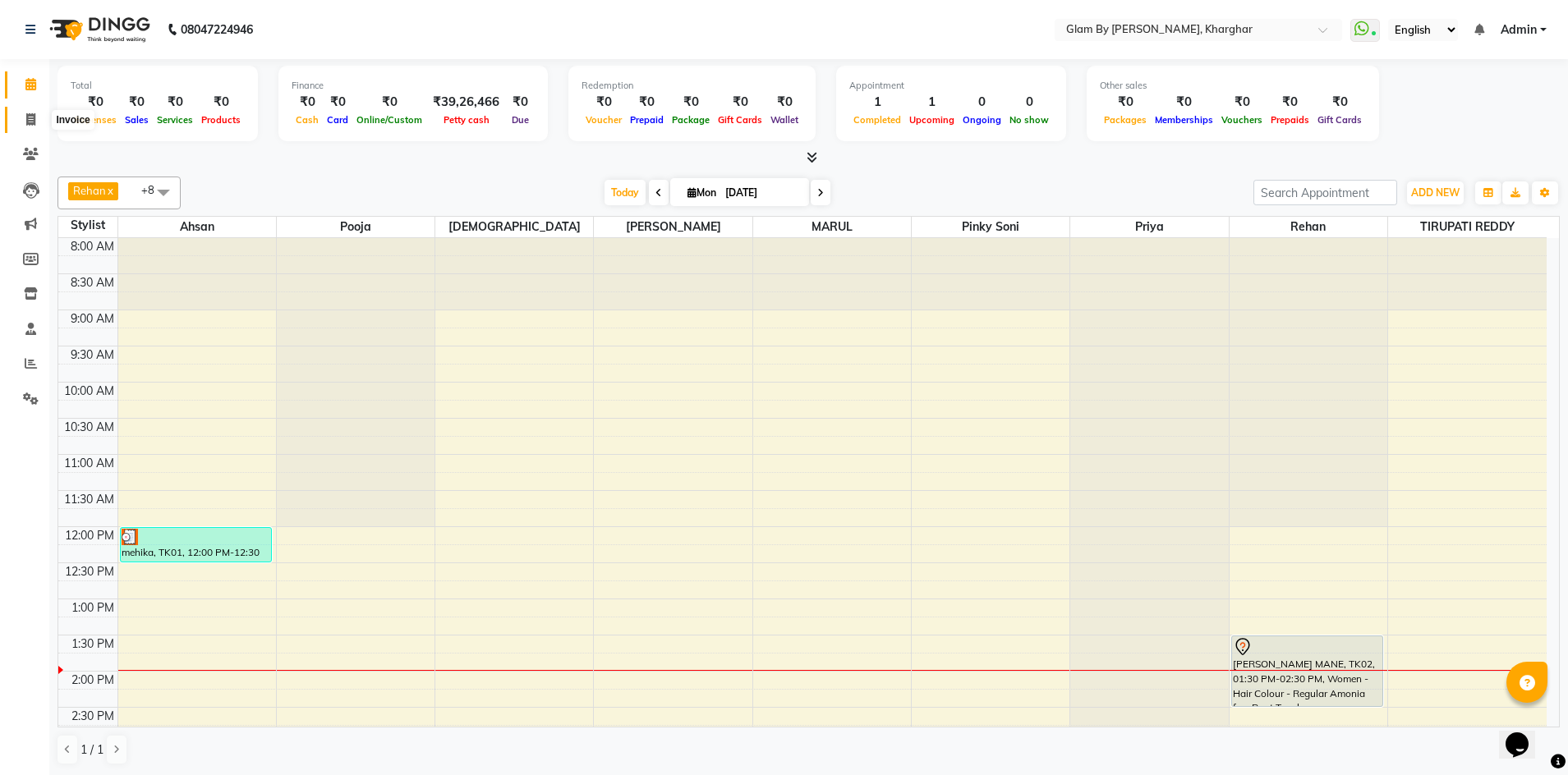
drag, startPoint x: 31, startPoint y: 120, endPoint x: 27, endPoint y: 82, distance: 38.2
click at [31, 120] on icon at bounding box center [31, 119] width 9 height 12
select select "service"
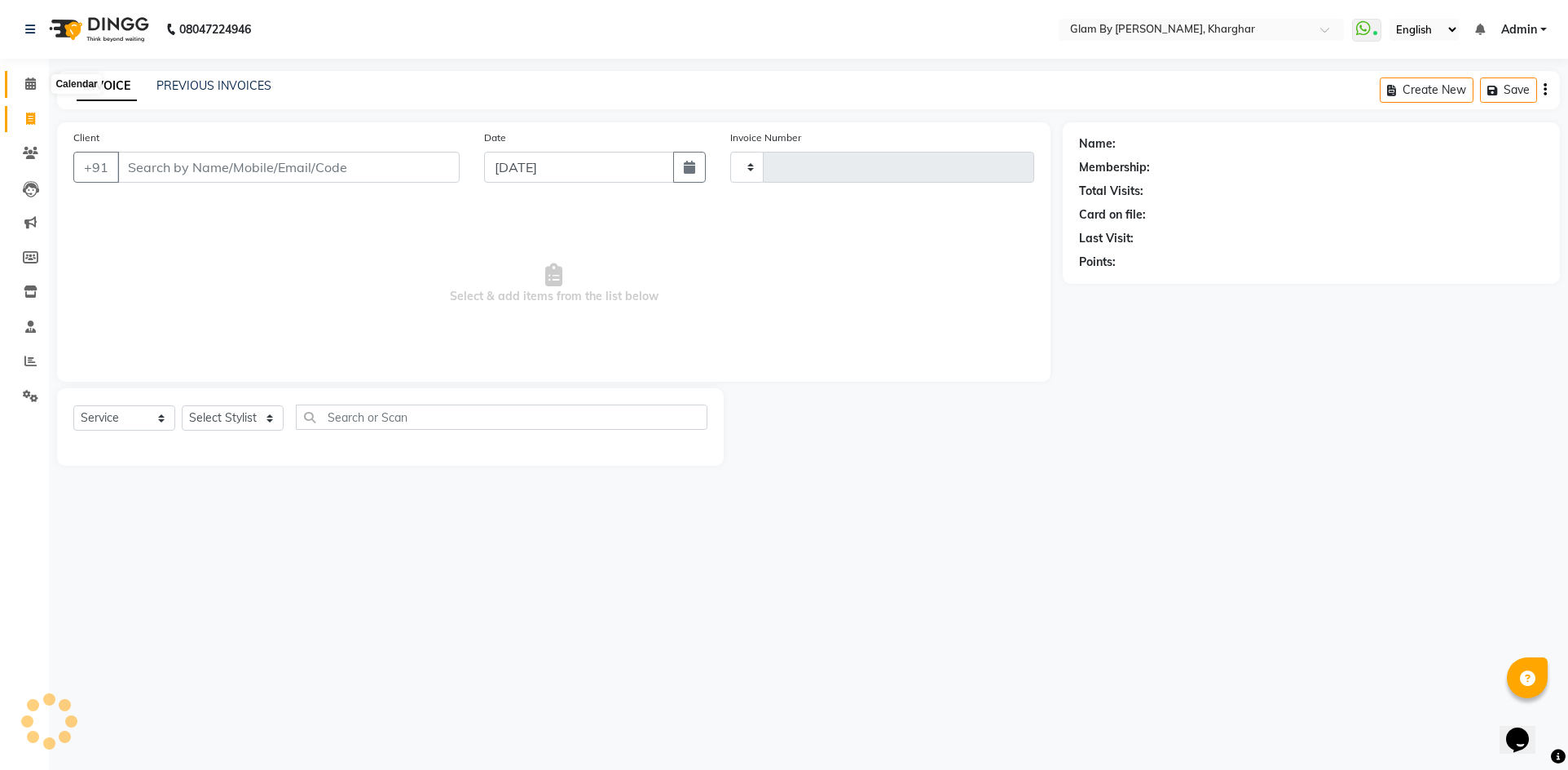
type input "1446"
select select "3992"
click at [26, 82] on icon at bounding box center [30, 83] width 11 height 12
